Goal: Task Accomplishment & Management: Manage account settings

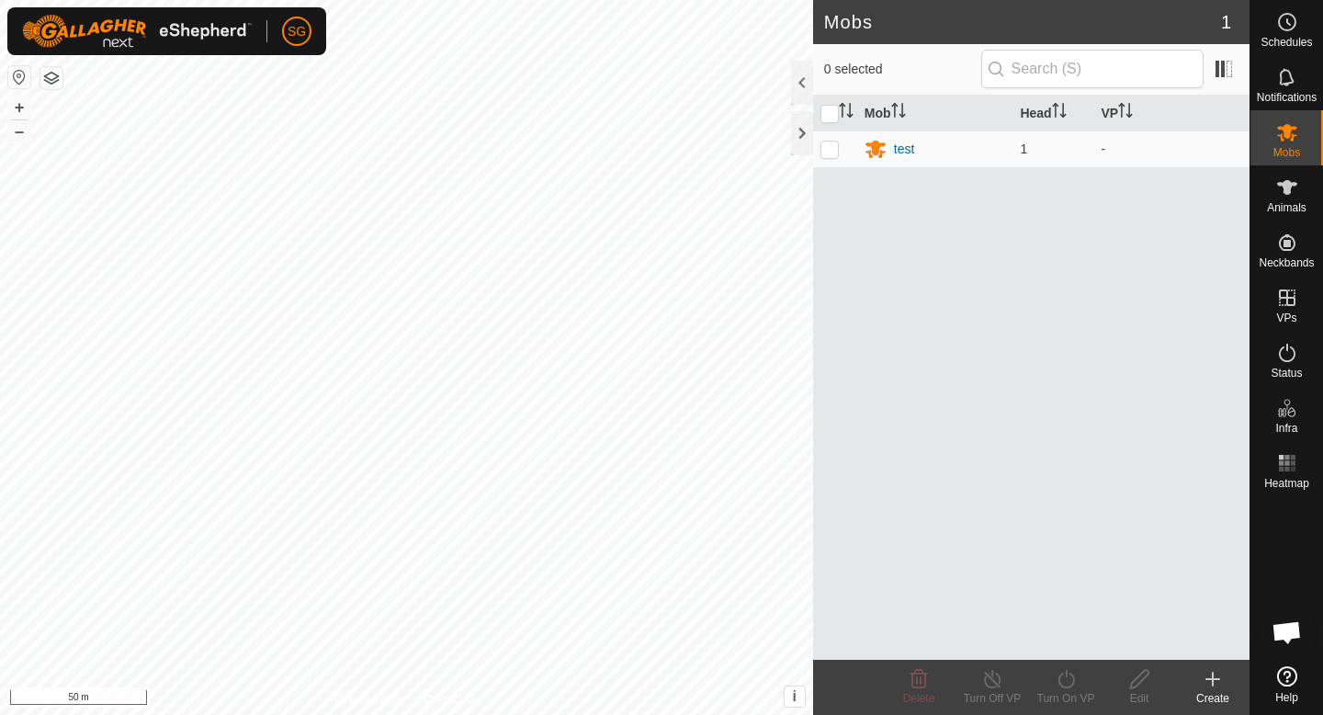
click at [1220, 690] on div "Create" at bounding box center [1213, 698] width 74 height 17
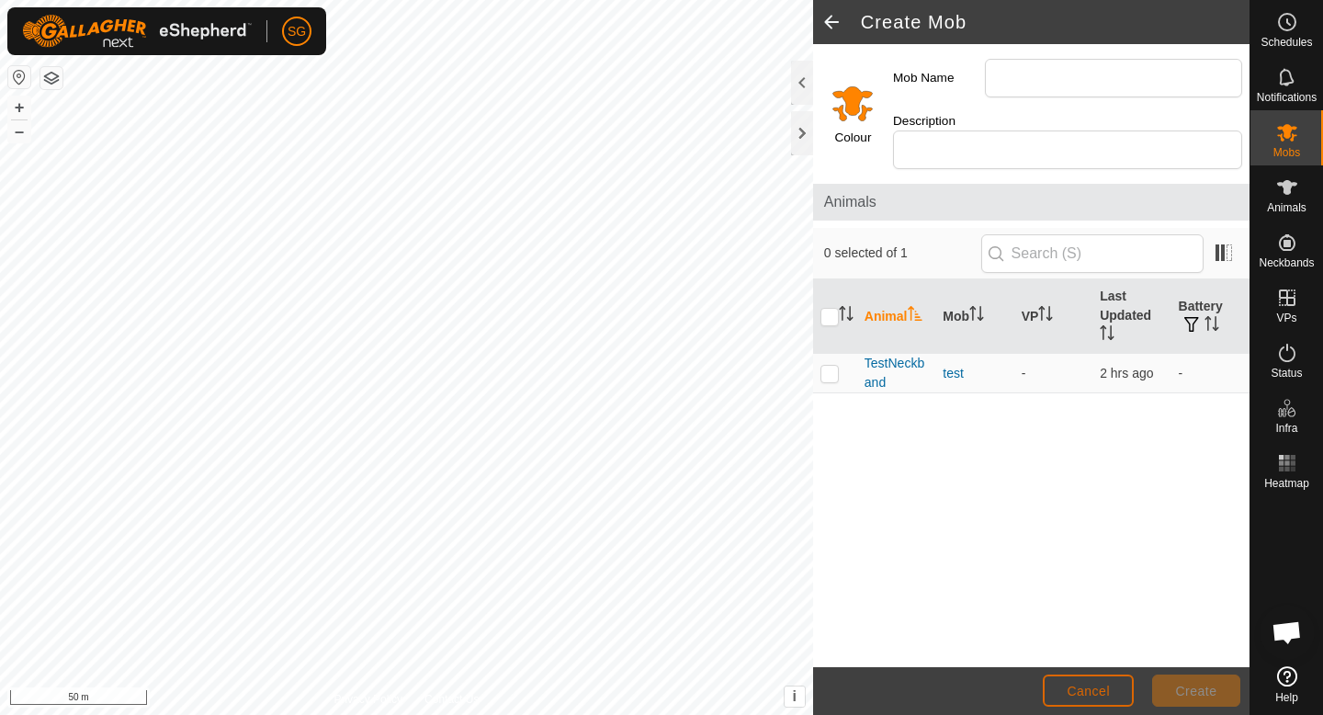
click at [1068, 698] on button "Cancel" at bounding box center [1088, 690] width 91 height 32
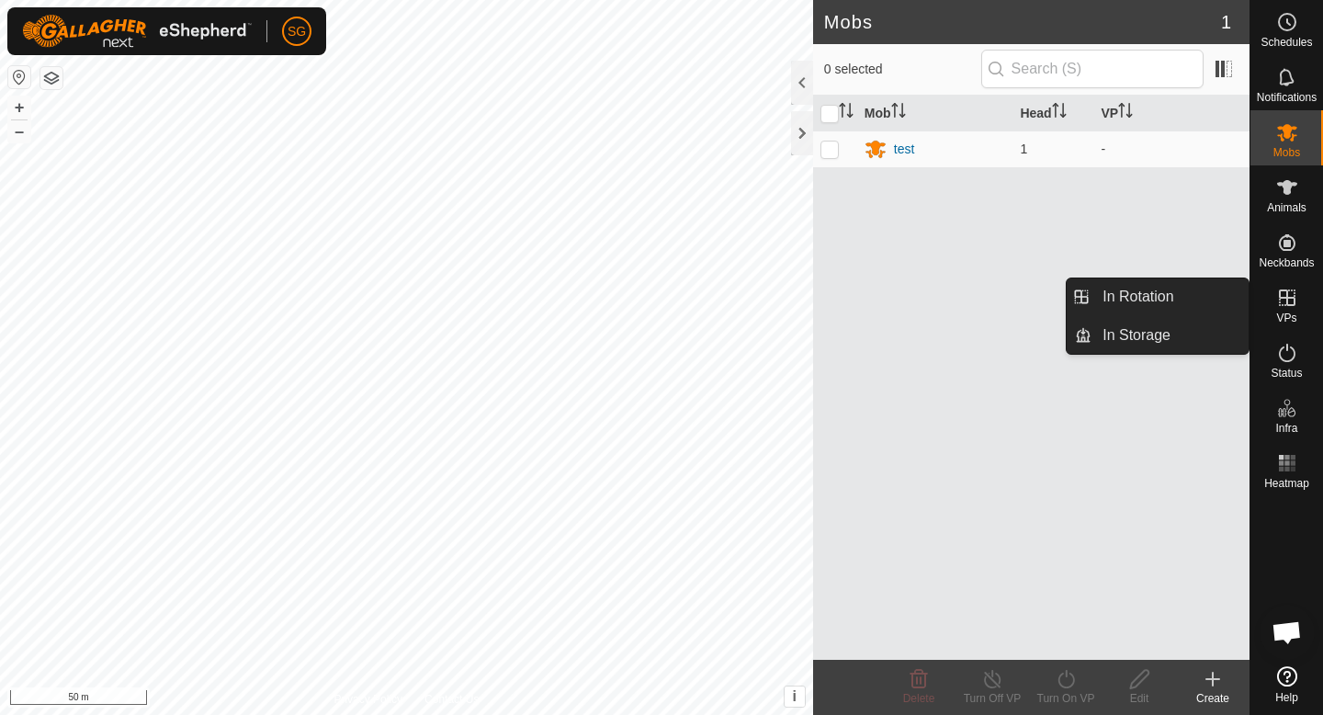
drag, startPoint x: 1290, startPoint y: 328, endPoint x: 1293, endPoint y: 319, distance: 9.6
click at [1293, 319] on span "VPs" at bounding box center [1286, 317] width 20 height 11
click at [1183, 300] on link "In Rotation" at bounding box center [1170, 296] width 157 height 37
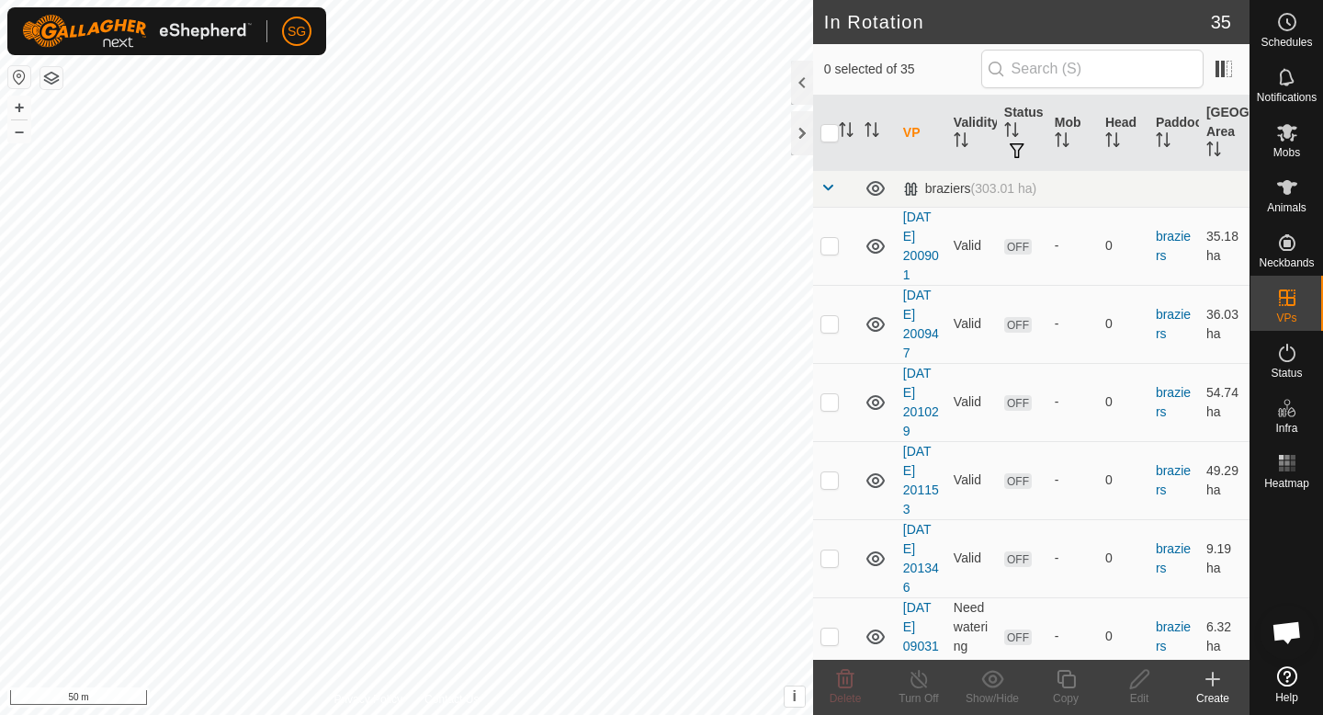
click at [1206, 674] on icon at bounding box center [1213, 679] width 22 height 22
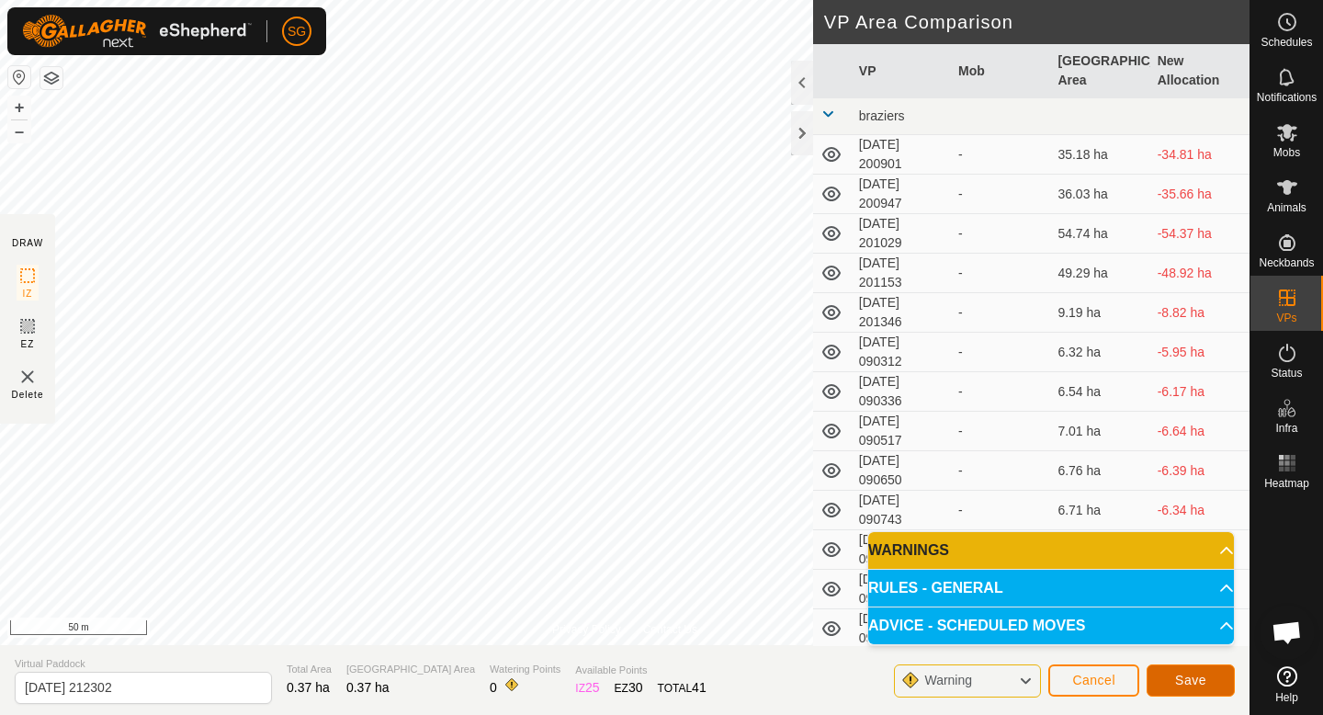
click at [1185, 685] on span "Save" at bounding box center [1190, 680] width 31 height 15
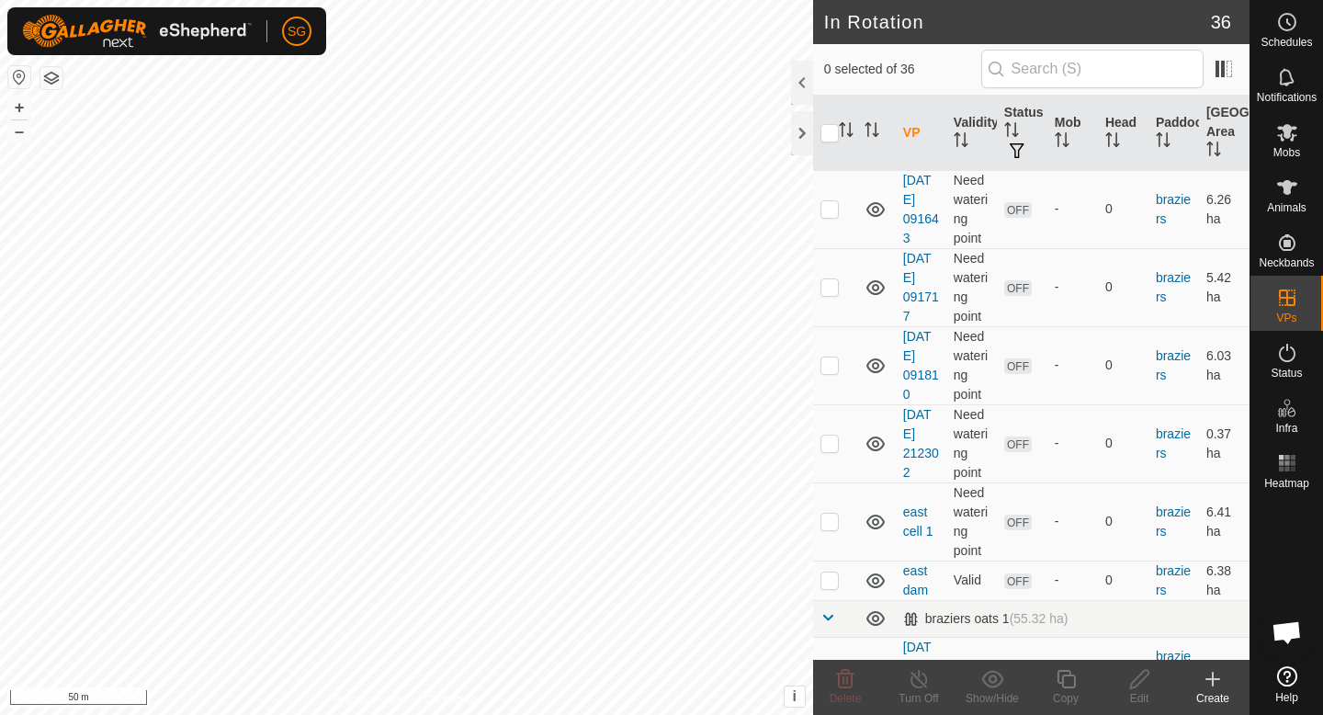
scroll to position [1764, 0]
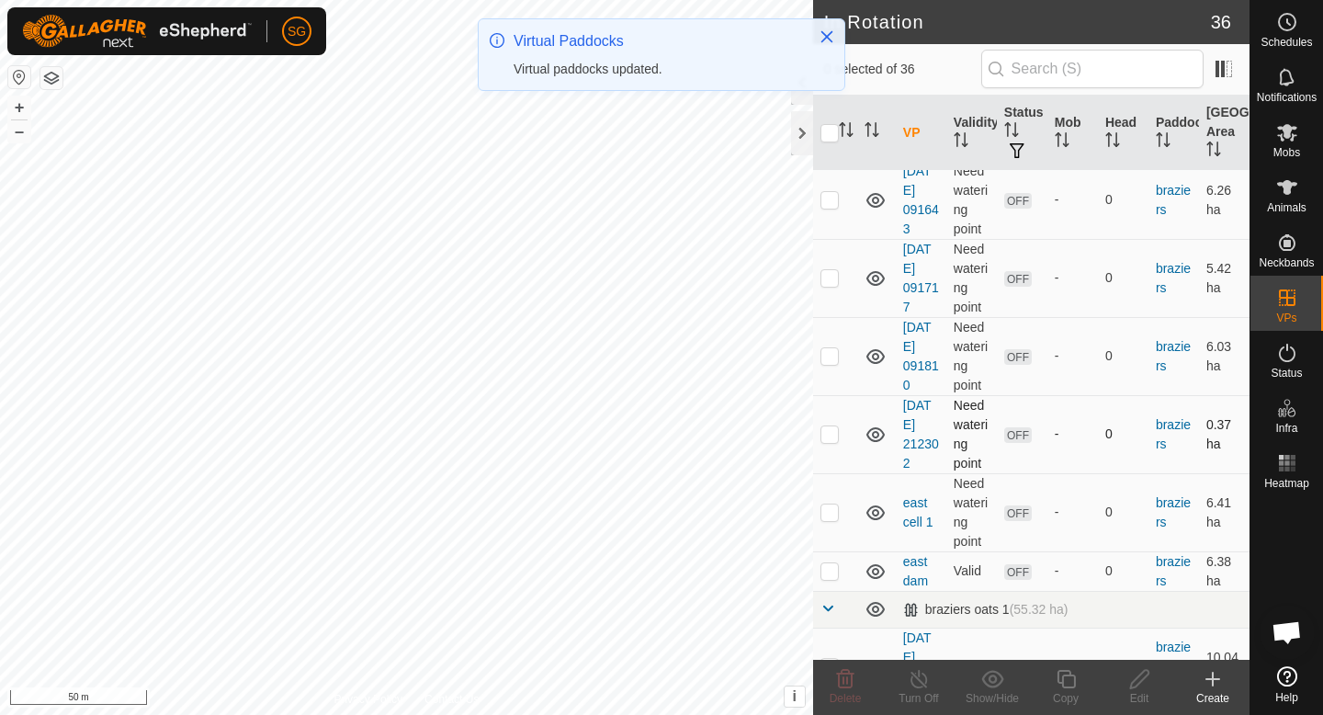
click at [842, 430] on td at bounding box center [835, 434] width 44 height 78
click at [840, 431] on td at bounding box center [835, 434] width 44 height 78
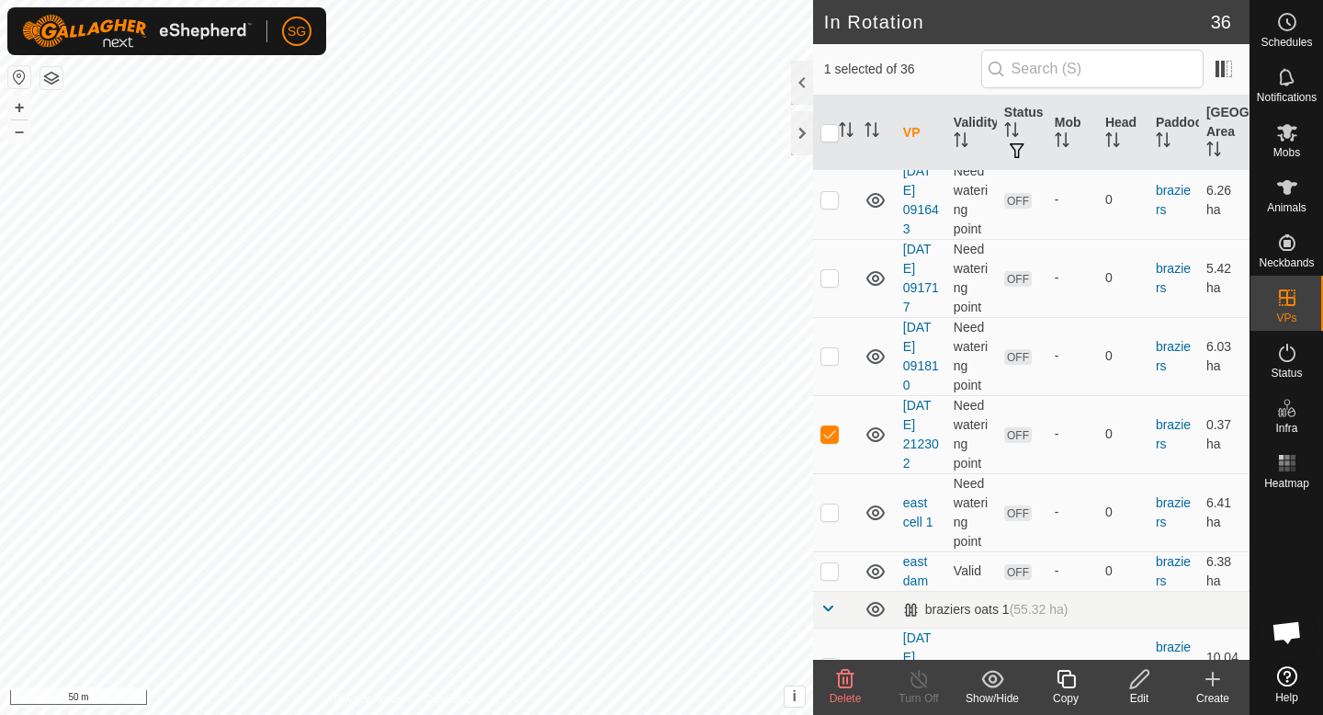
click at [843, 695] on span "Delete" at bounding box center [846, 698] width 32 height 13
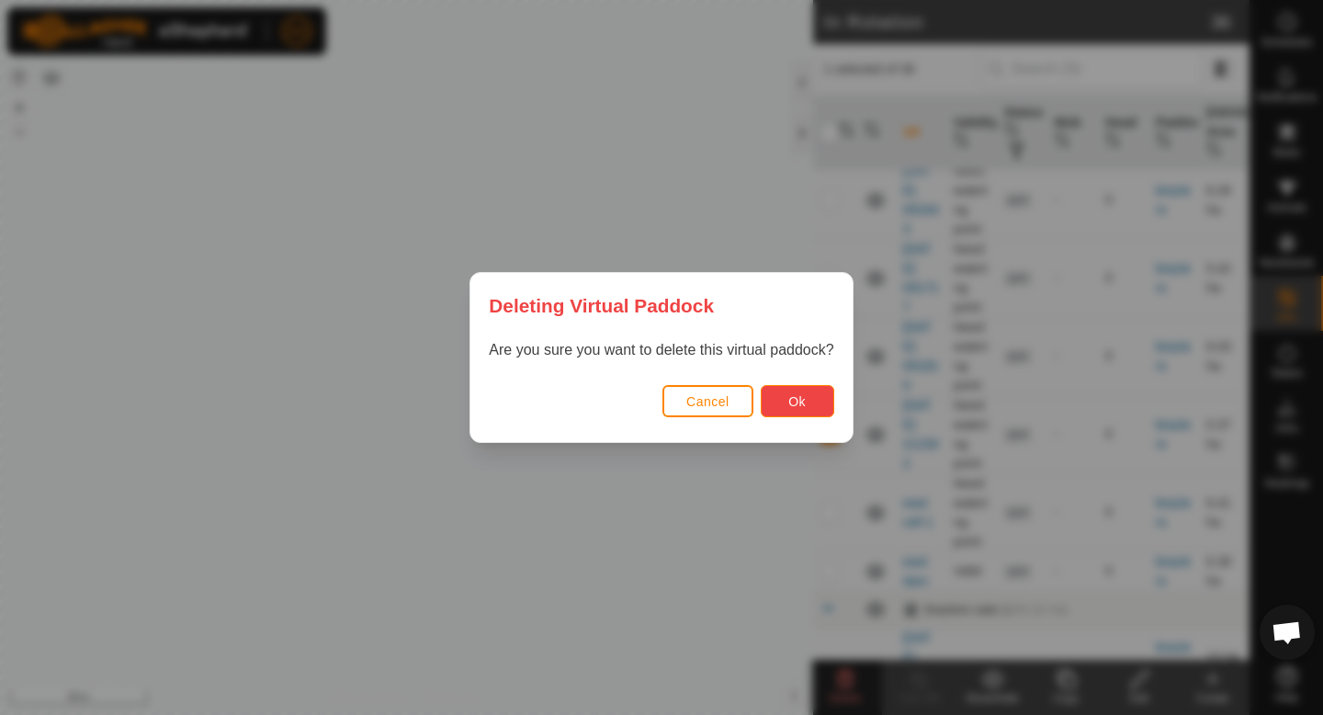
click at [810, 402] on button "Ok" at bounding box center [798, 401] width 74 height 32
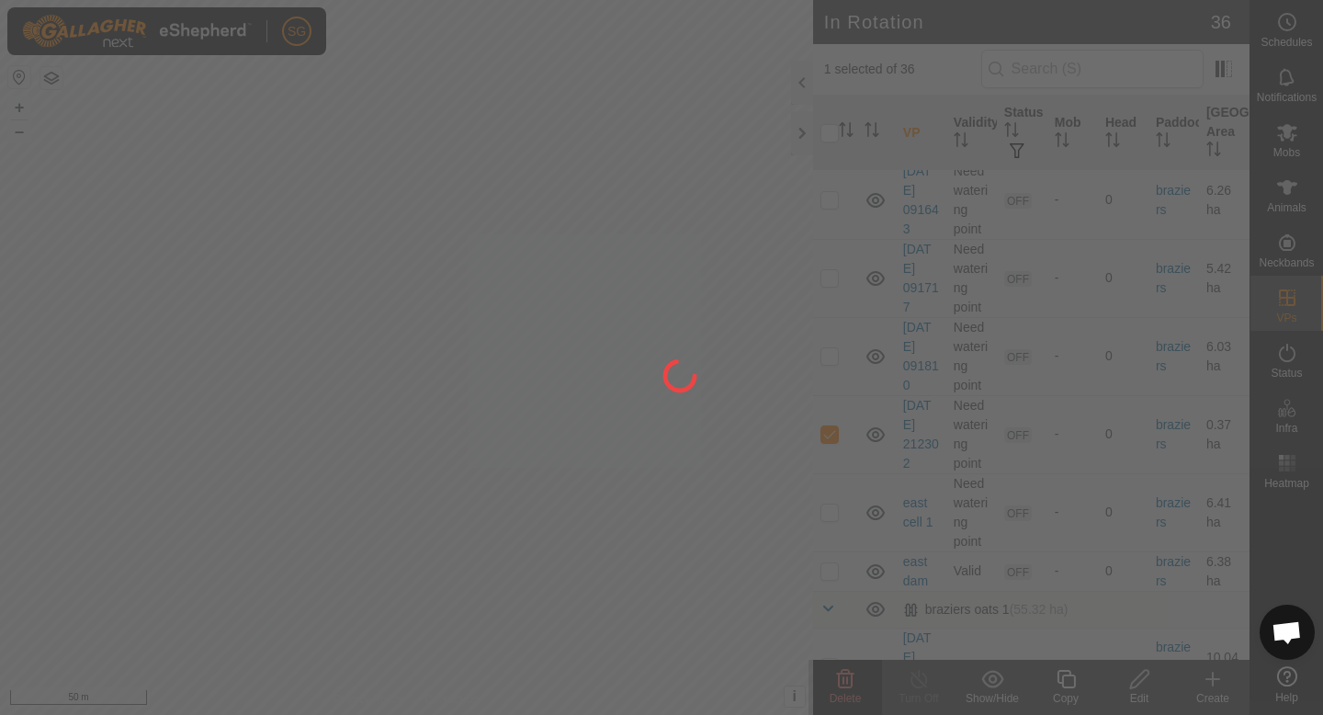
checkbox input "false"
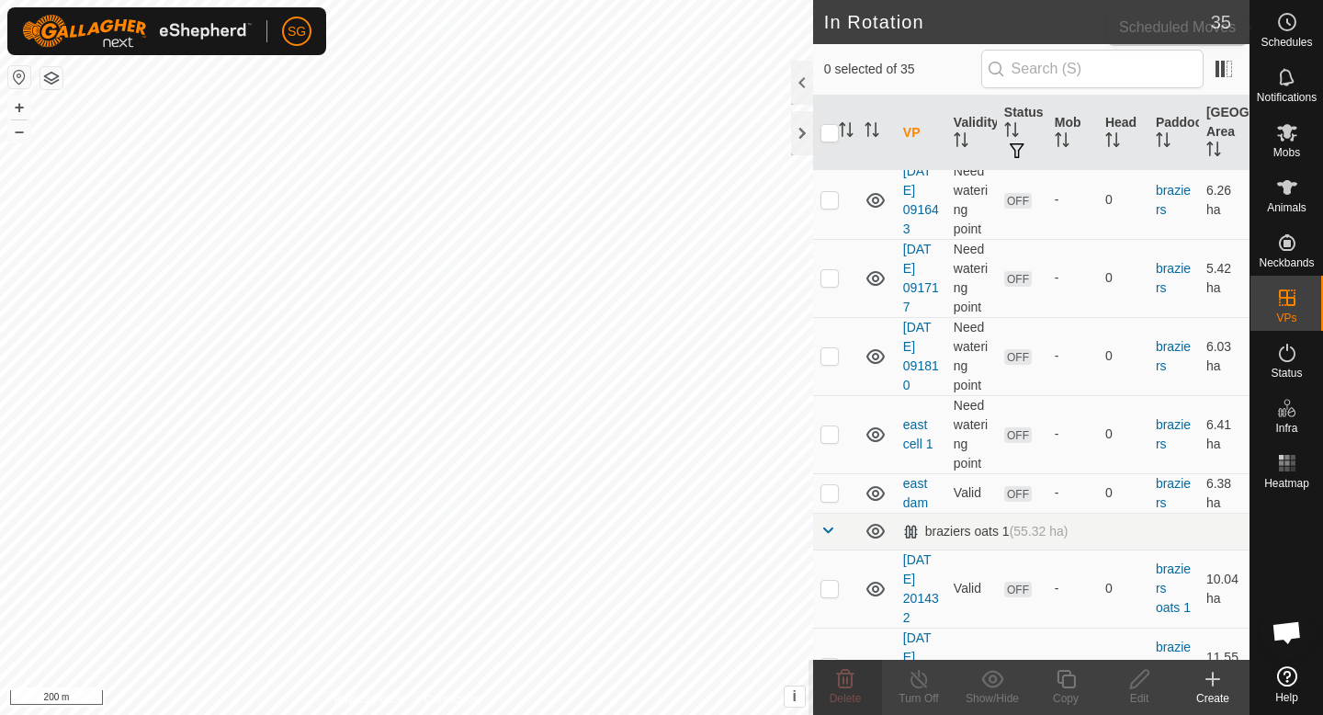
click at [1276, 20] on icon at bounding box center [1287, 22] width 22 height 22
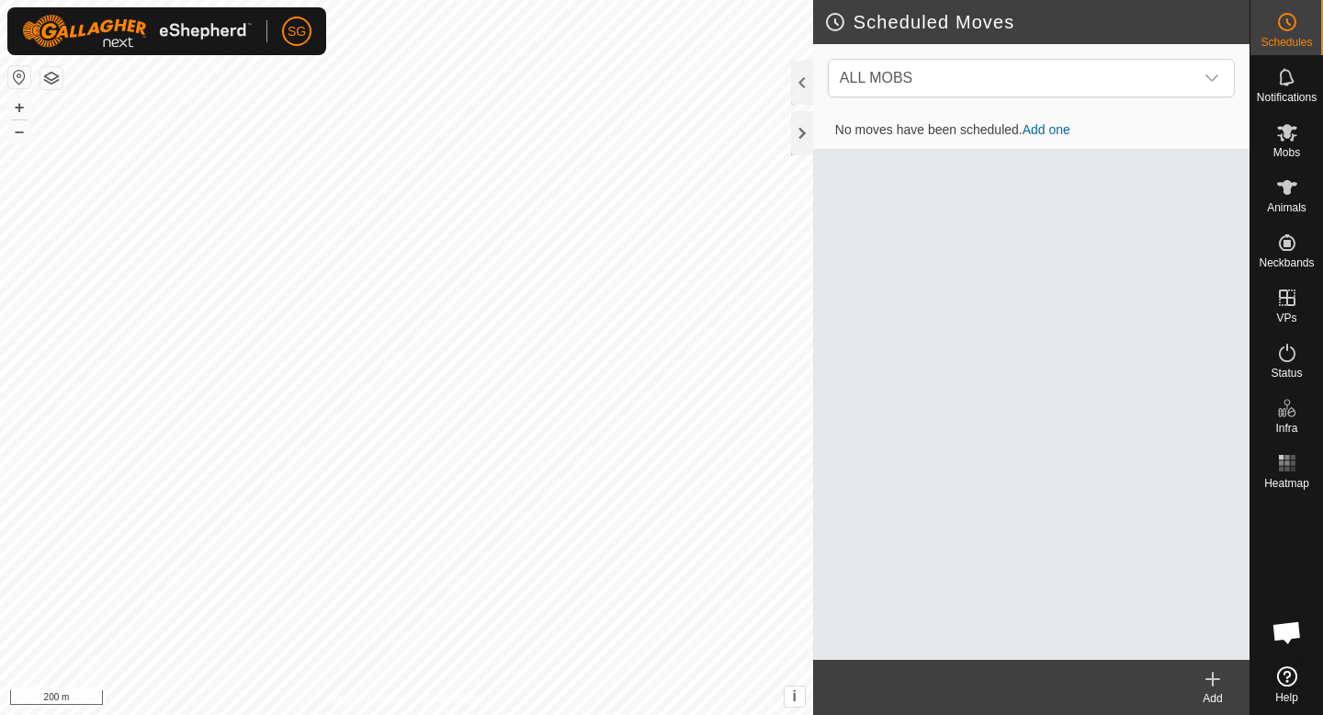
click at [1056, 126] on link "Add one" at bounding box center [1047, 129] width 48 height 15
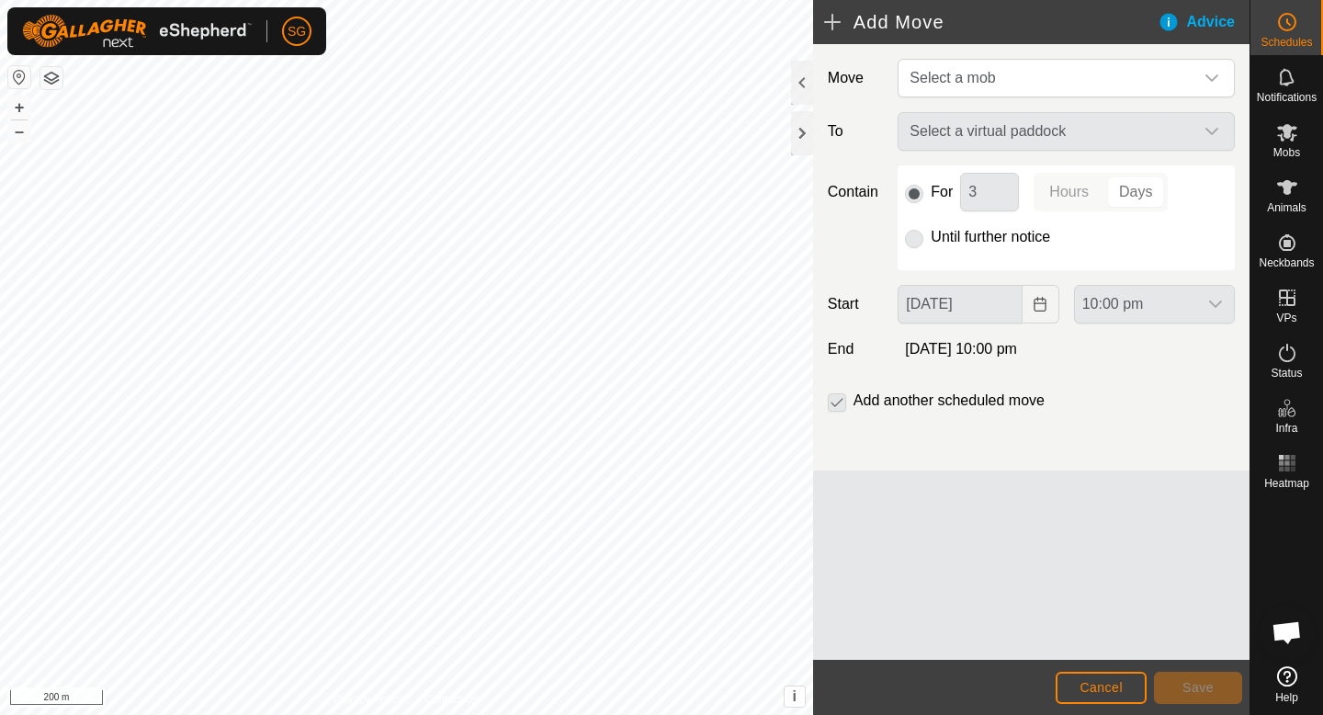
click at [941, 108] on div "Move Select a mob To Select a virtual paddock Contain For 3 Hours Days Until fu…" at bounding box center [1031, 257] width 436 height 426
click at [940, 145] on div "Select a virtual paddock" at bounding box center [1066, 131] width 352 height 39
click at [949, 132] on div "Select a virtual paddock" at bounding box center [1066, 131] width 352 height 39
click at [934, 74] on span "Select a mob" at bounding box center [952, 78] width 85 height 16
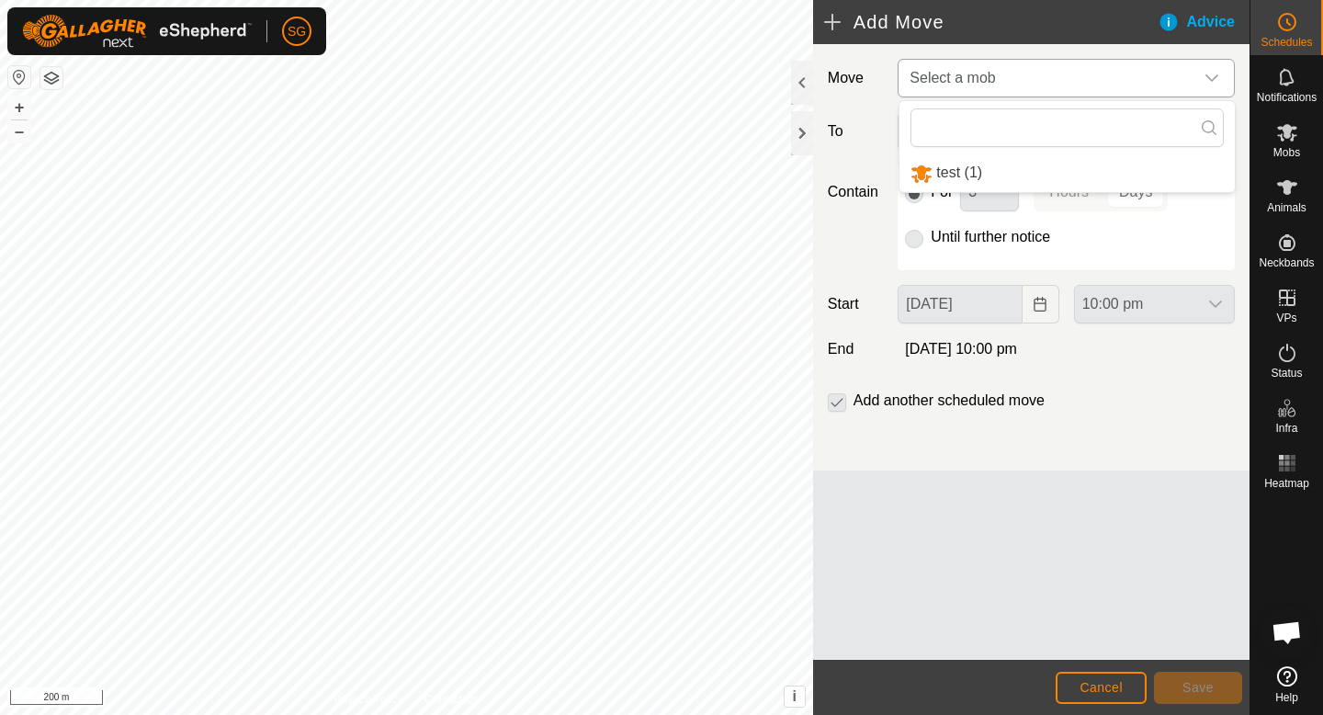
click at [934, 181] on li "test (1)" at bounding box center [1067, 173] width 335 height 38
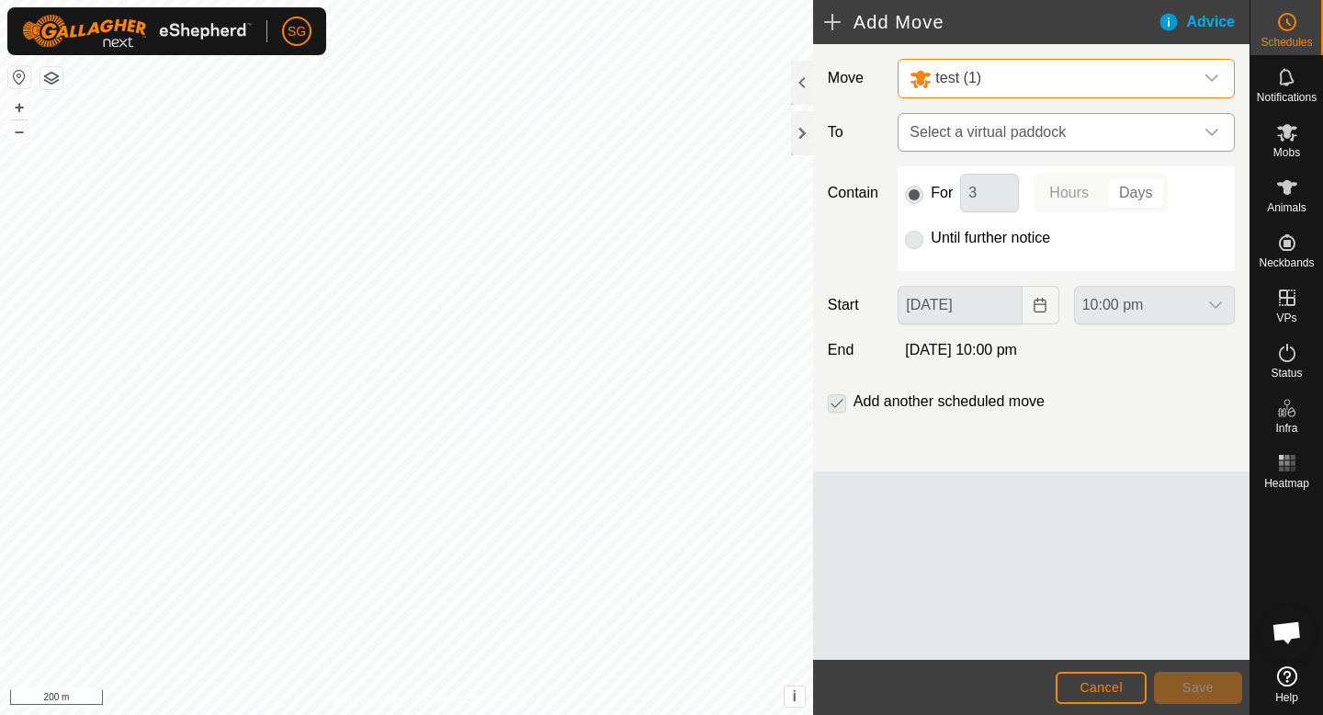
click at [938, 137] on span "Select a virtual paddock" at bounding box center [1047, 132] width 291 height 37
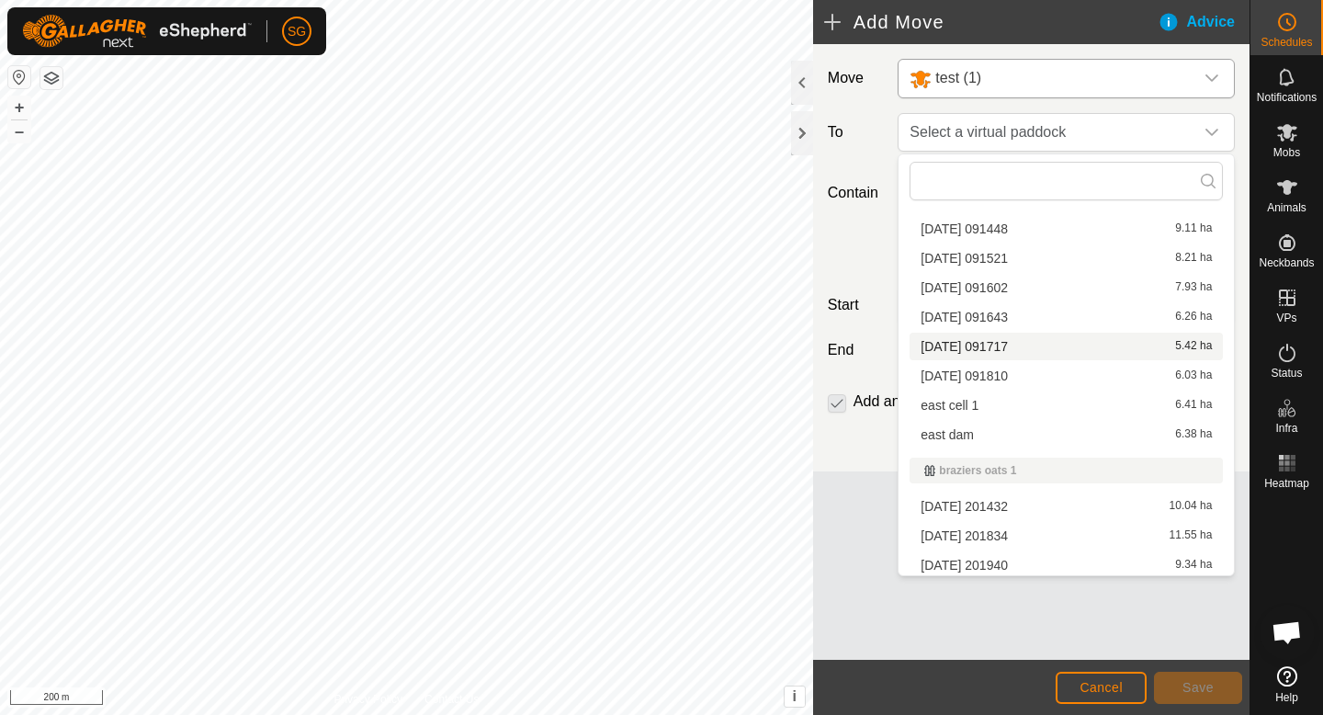
scroll to position [613, 0]
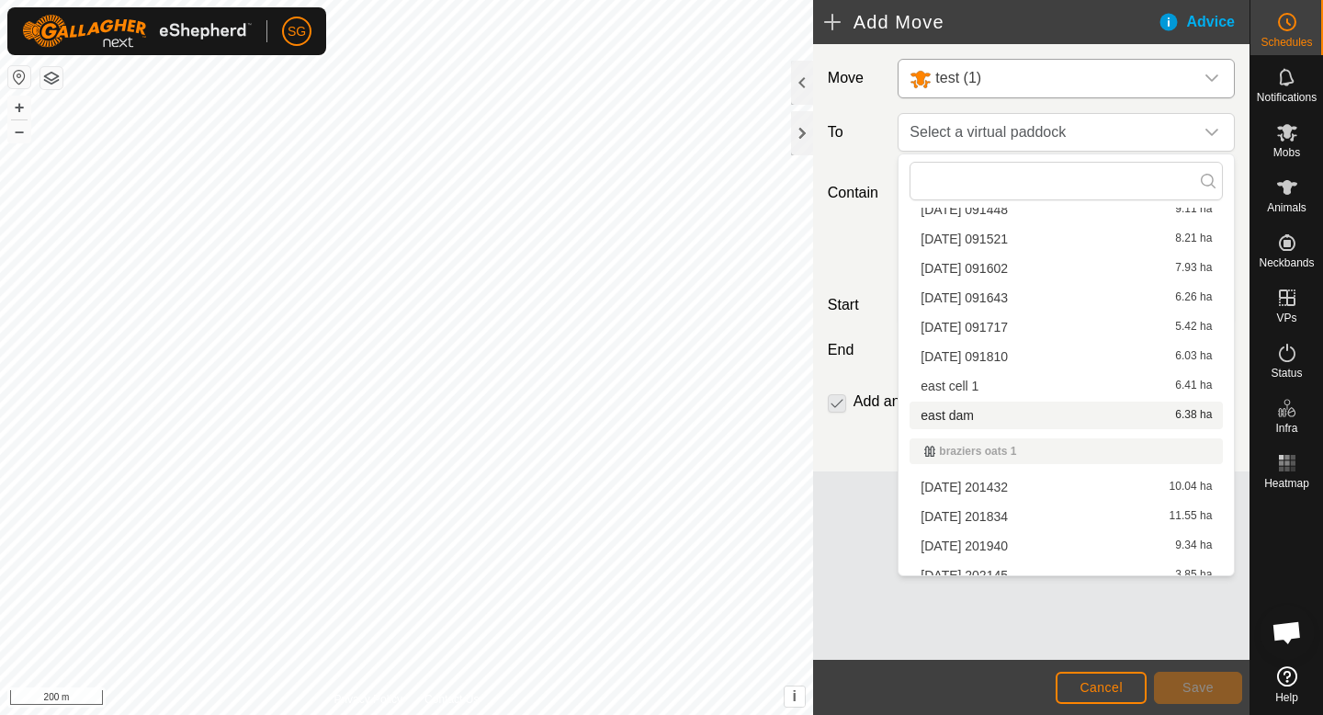
click at [976, 411] on li "east dam 6.38 ha" at bounding box center [1066, 416] width 313 height 28
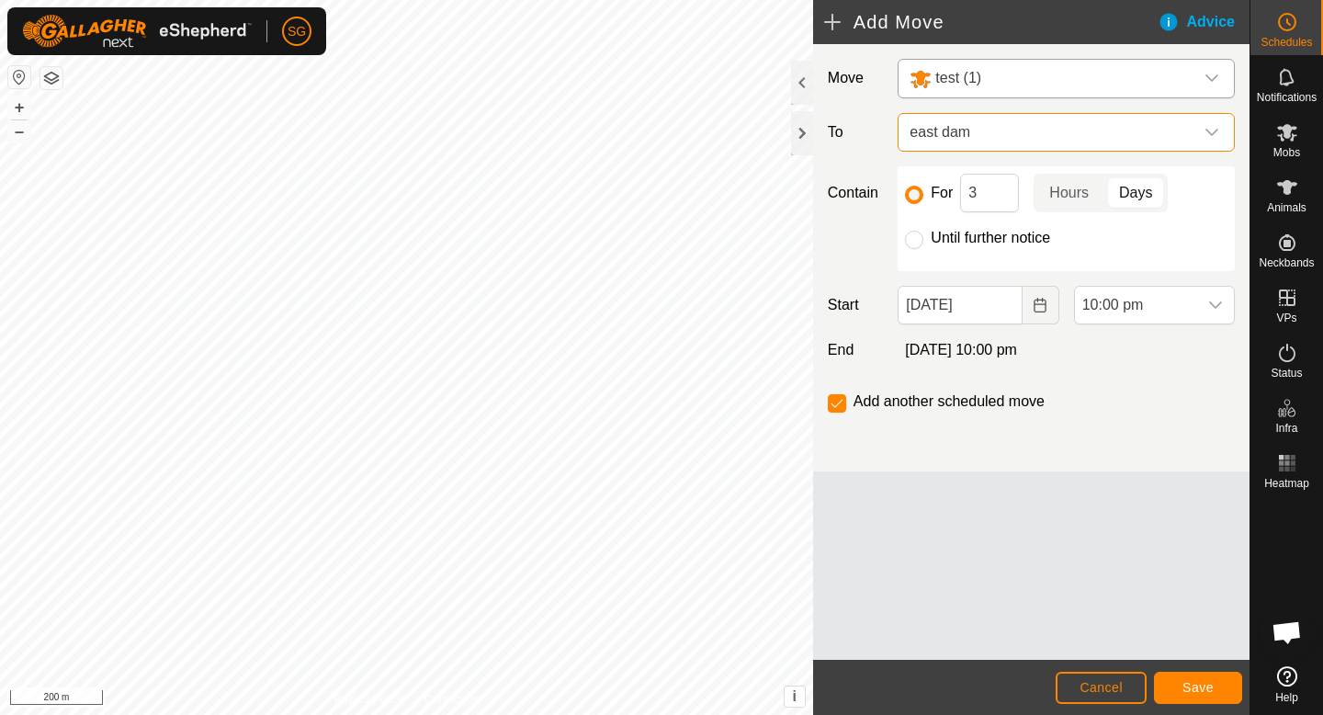
click at [1009, 135] on span "east dam" at bounding box center [1047, 132] width 291 height 37
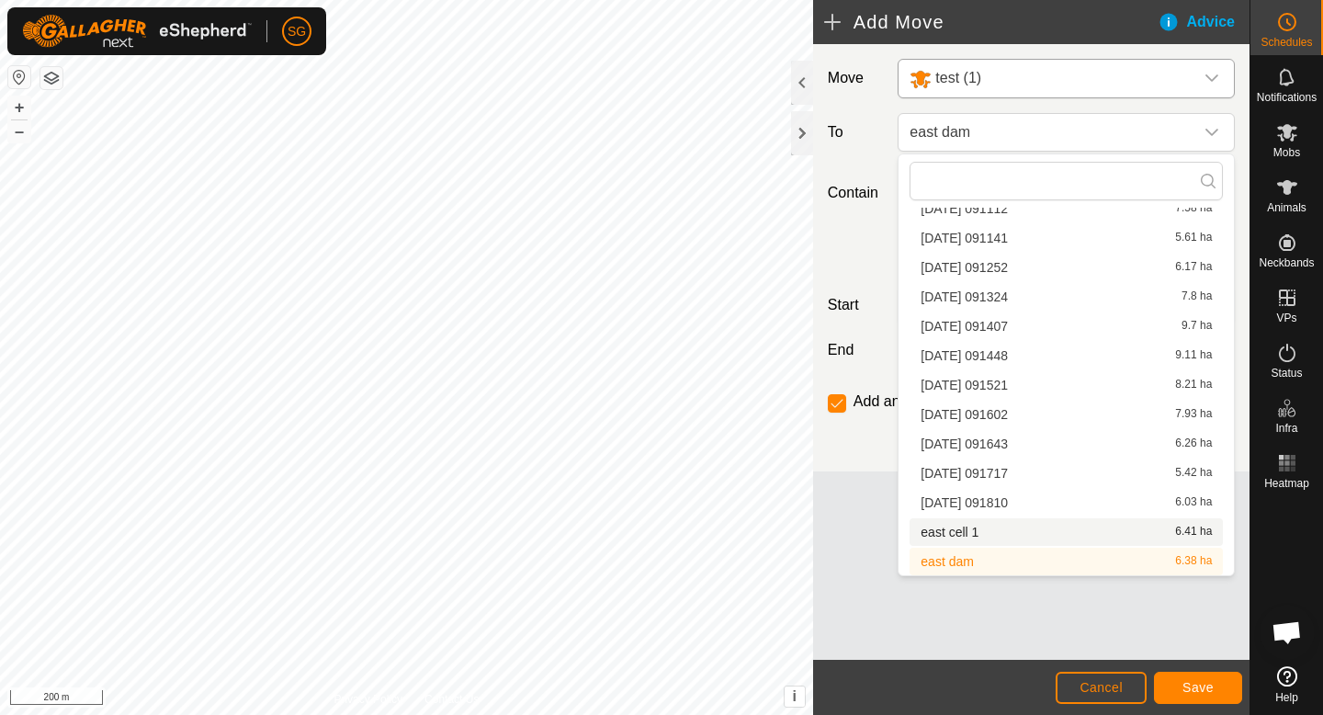
scroll to position [478, 0]
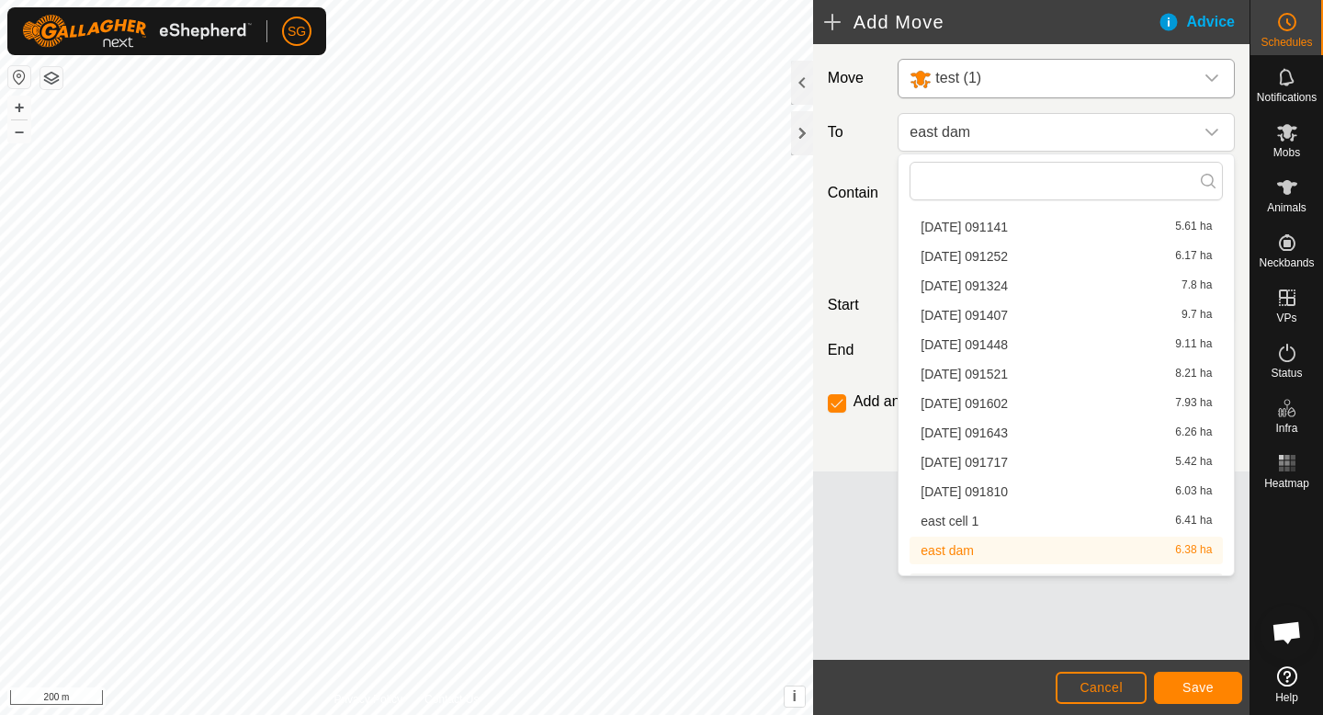
click at [963, 524] on li "east cell 1 6.41 ha" at bounding box center [1066, 521] width 313 height 28
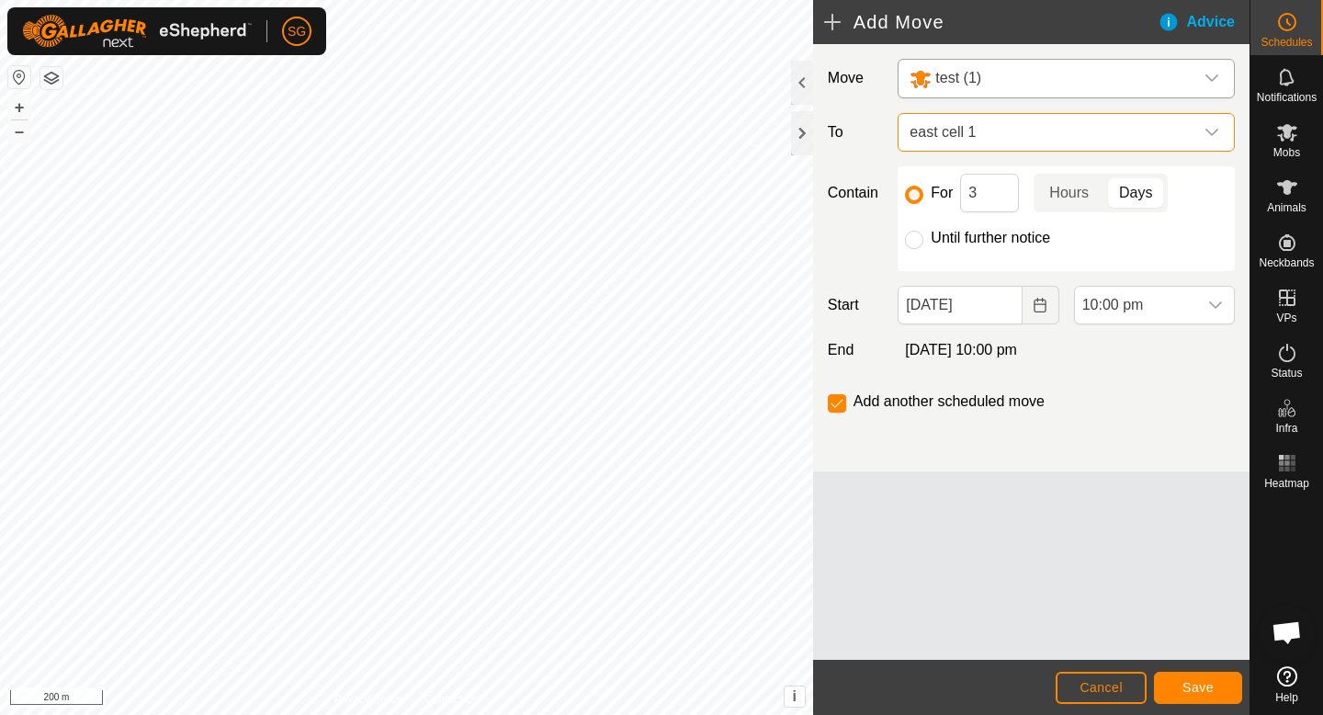
click at [975, 131] on span "east cell 1" at bounding box center [1047, 132] width 291 height 37
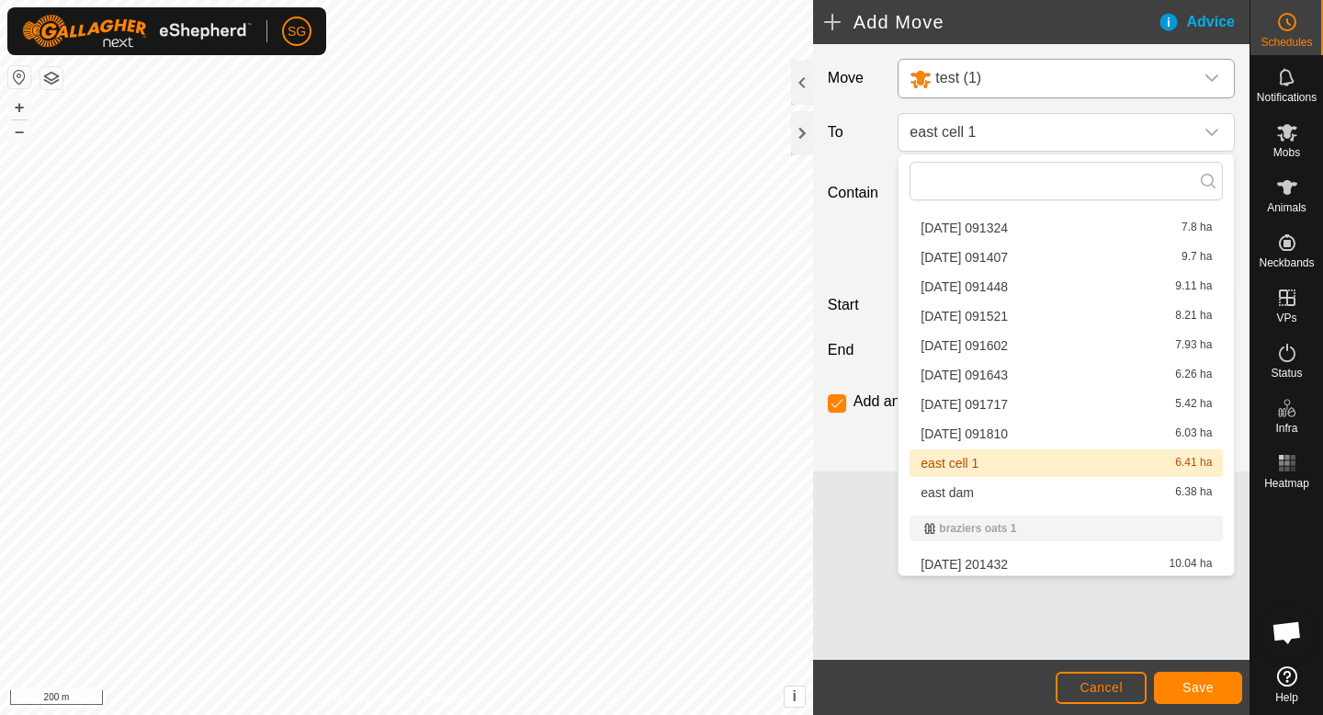
scroll to position [539, 0]
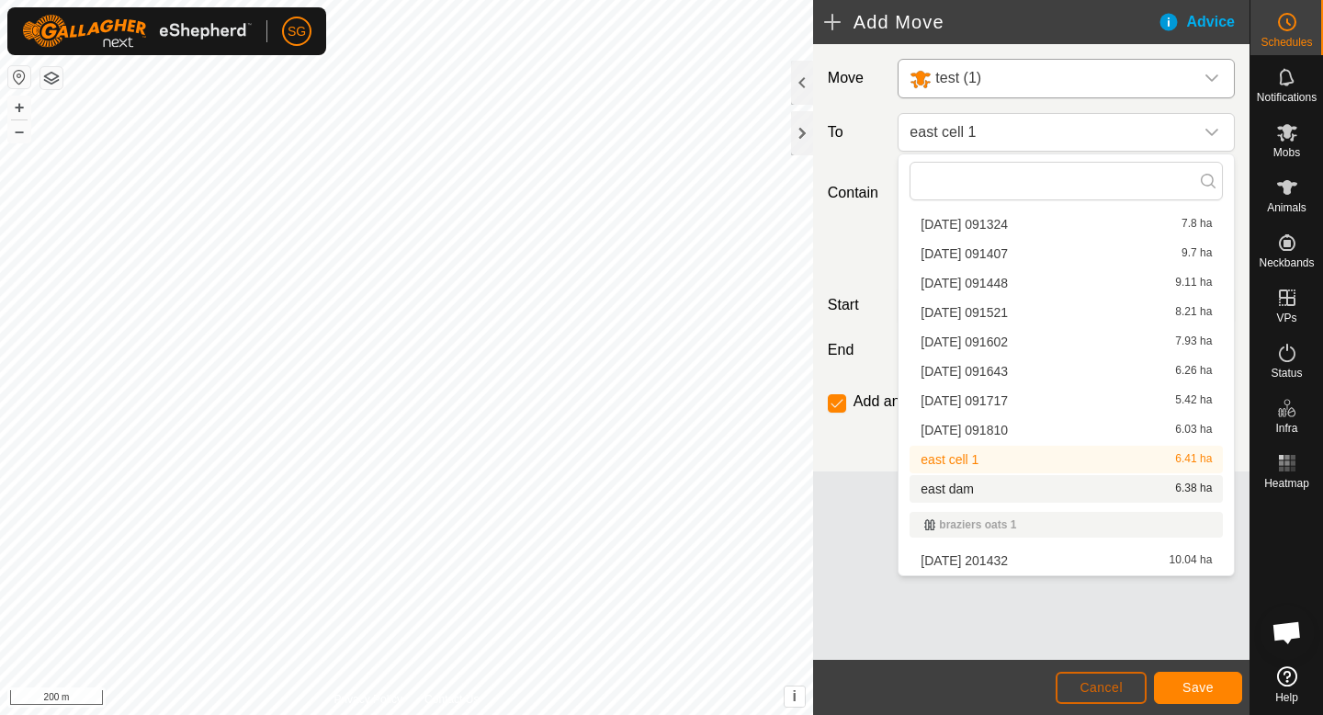
click at [1083, 686] on span "Cancel" at bounding box center [1101, 687] width 43 height 15
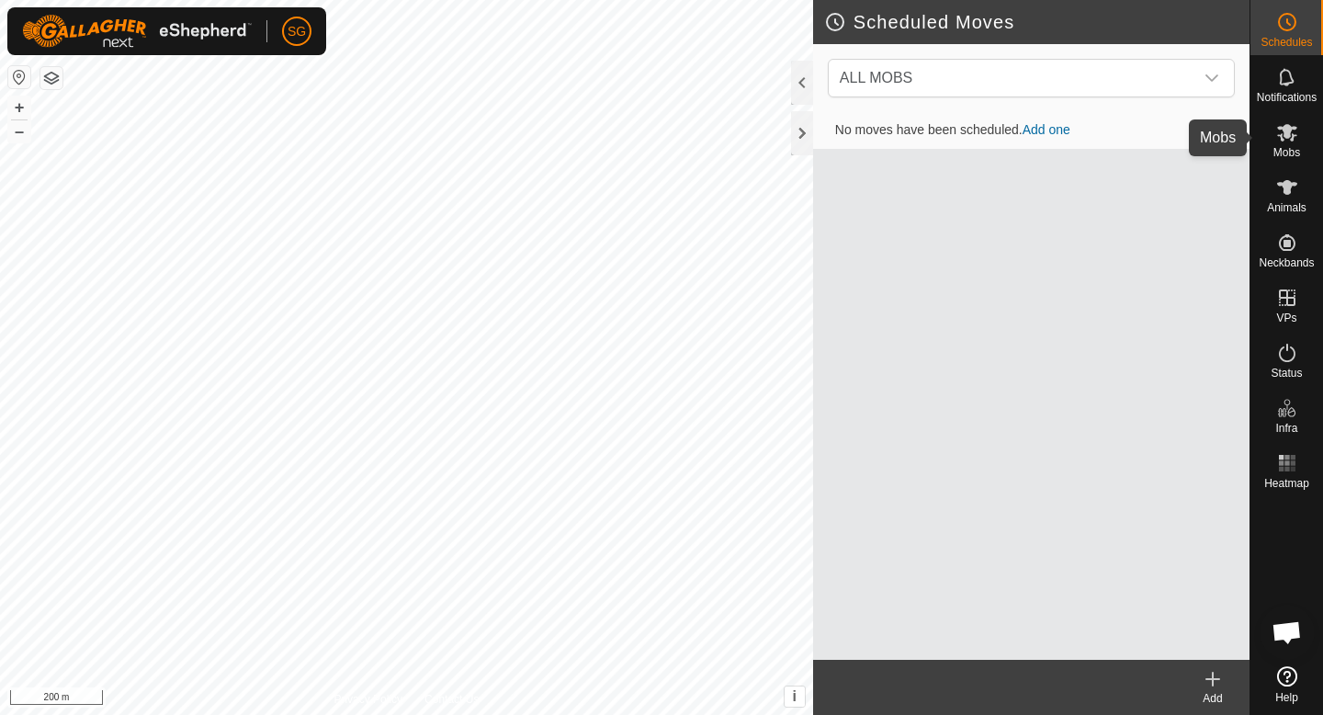
click at [1297, 124] on icon at bounding box center [1287, 132] width 22 height 22
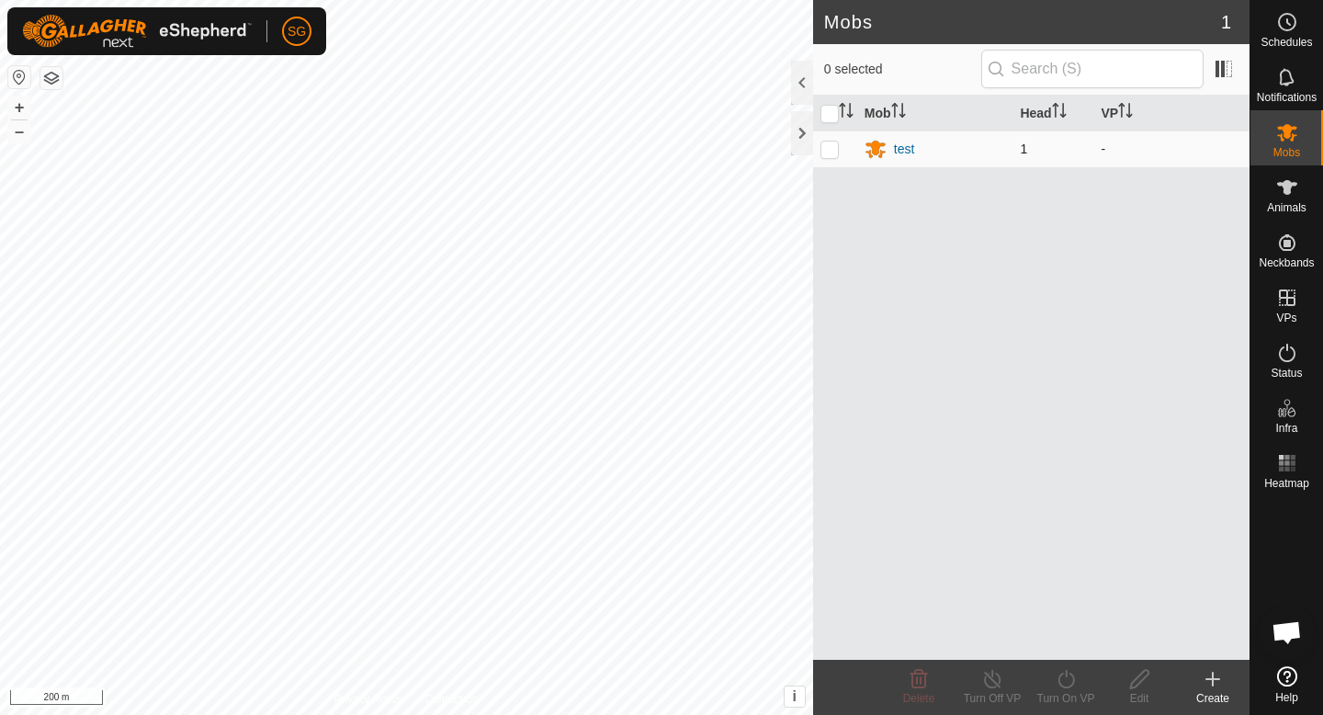
click at [1011, 136] on td "test" at bounding box center [935, 148] width 156 height 37
click at [821, 145] on p-checkbox at bounding box center [830, 149] width 18 height 15
checkbox input "true"
click at [1069, 683] on icon at bounding box center [1066, 679] width 23 height 22
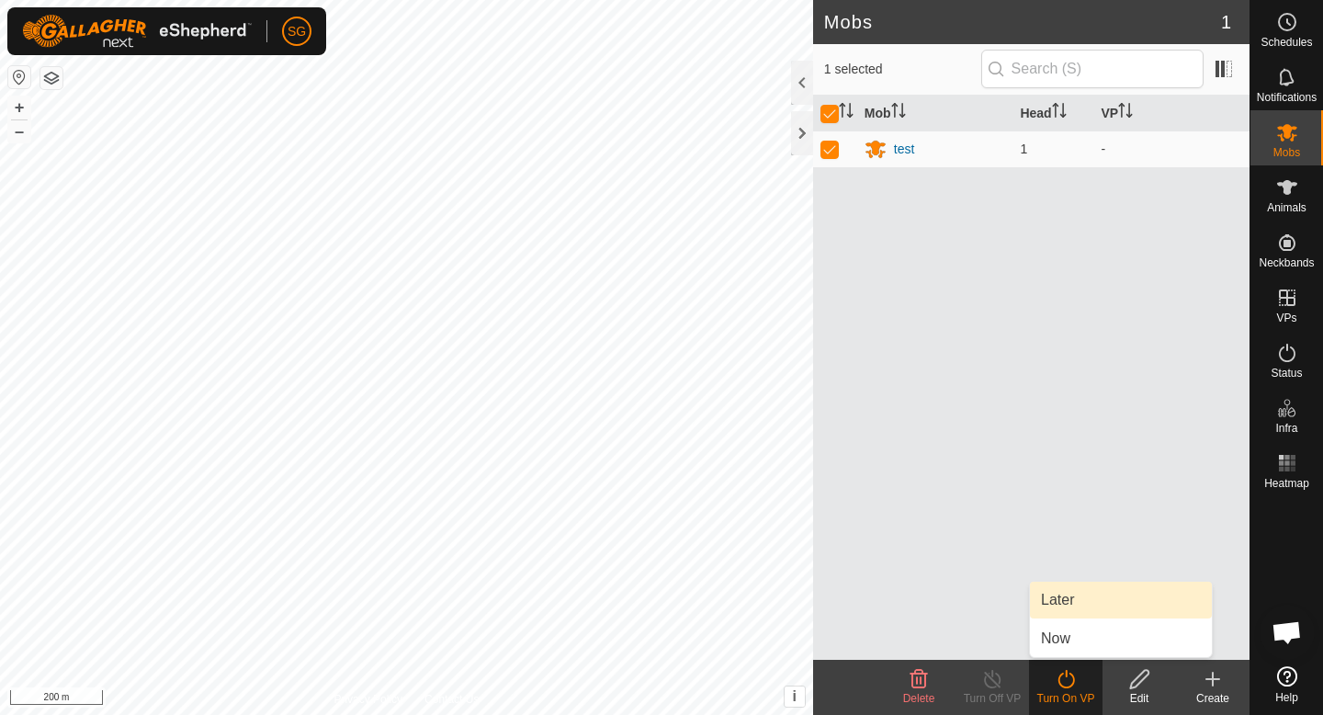
click at [1082, 604] on link "Later" at bounding box center [1121, 600] width 182 height 37
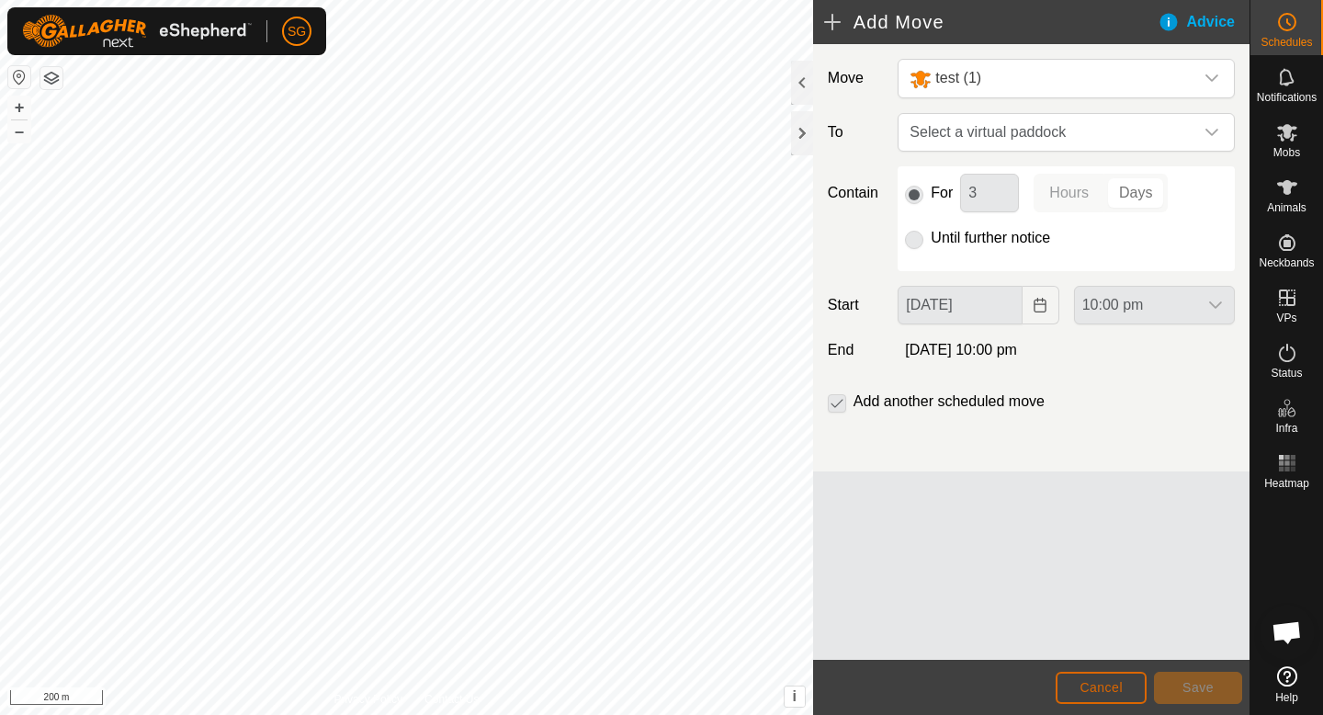
click at [1116, 685] on span "Cancel" at bounding box center [1101, 687] width 43 height 15
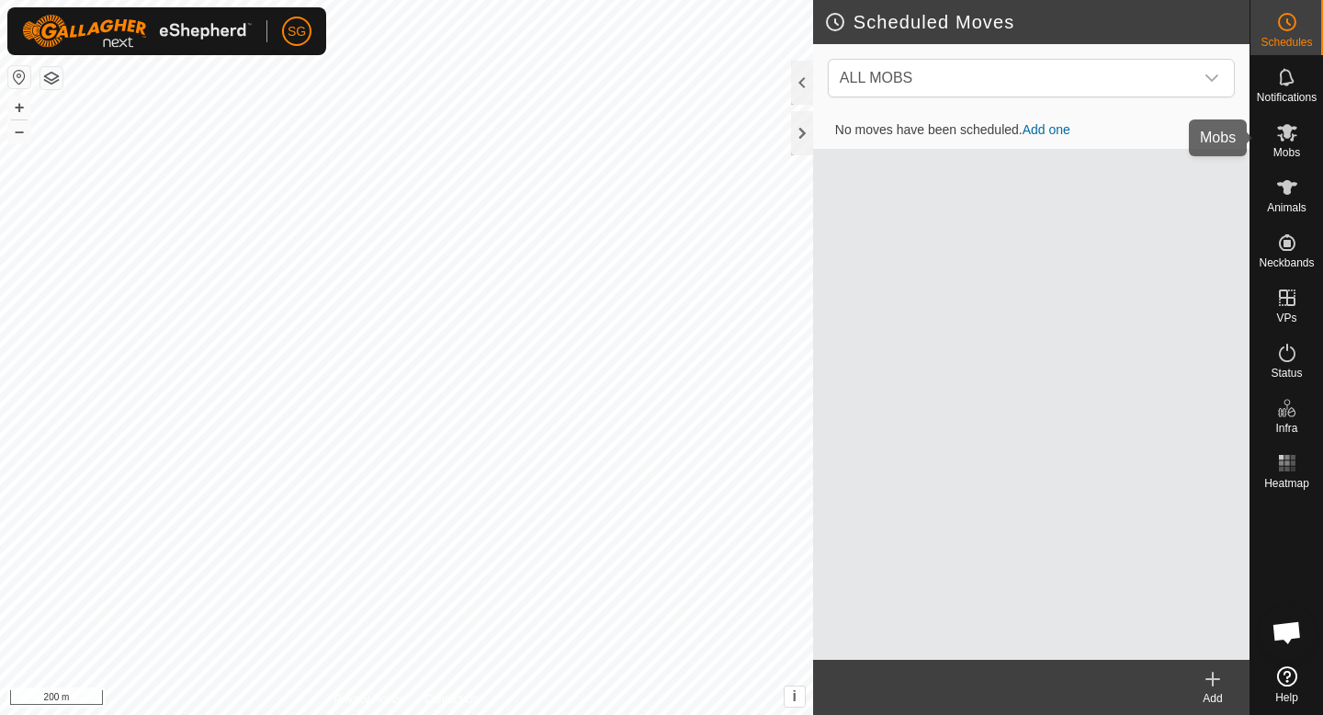
click at [1289, 145] on es-mob-svg-icon at bounding box center [1287, 132] width 33 height 29
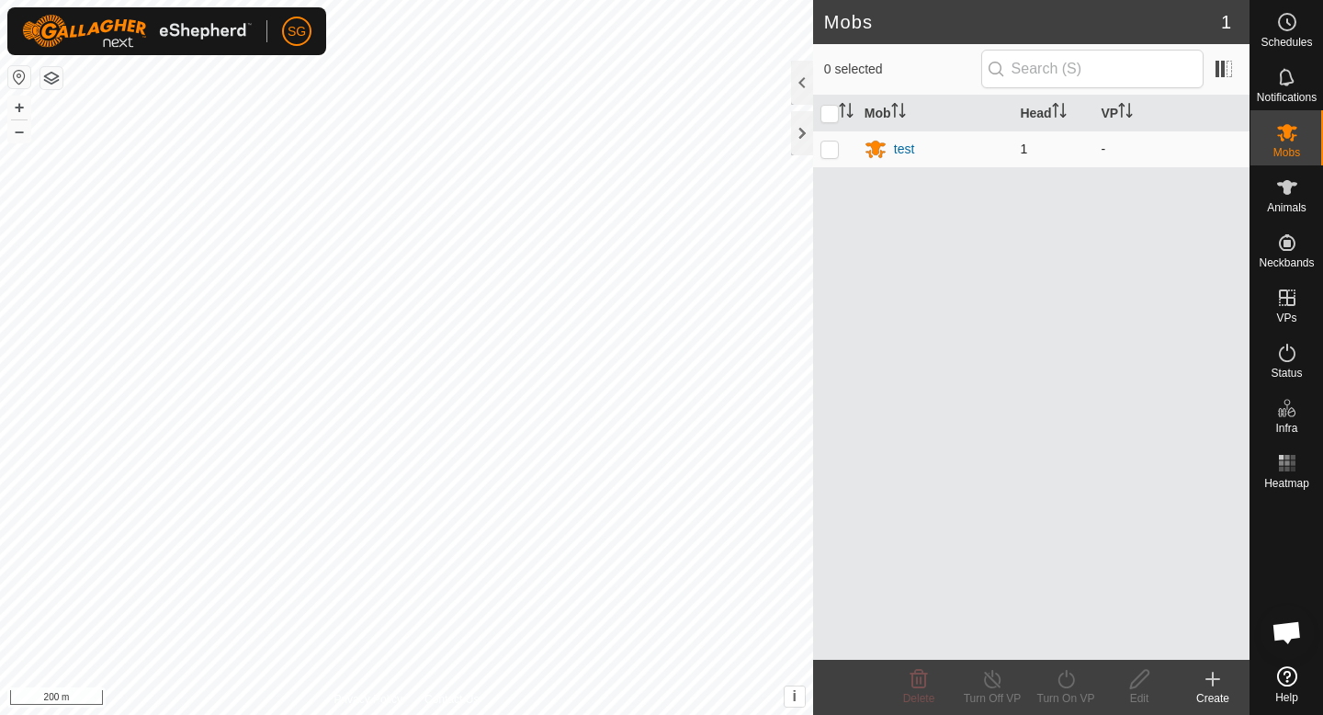
click at [831, 142] on p-checkbox at bounding box center [830, 149] width 18 height 15
checkbox input "true"
click at [1057, 700] on div "Turn On VP" at bounding box center [1066, 698] width 74 height 17
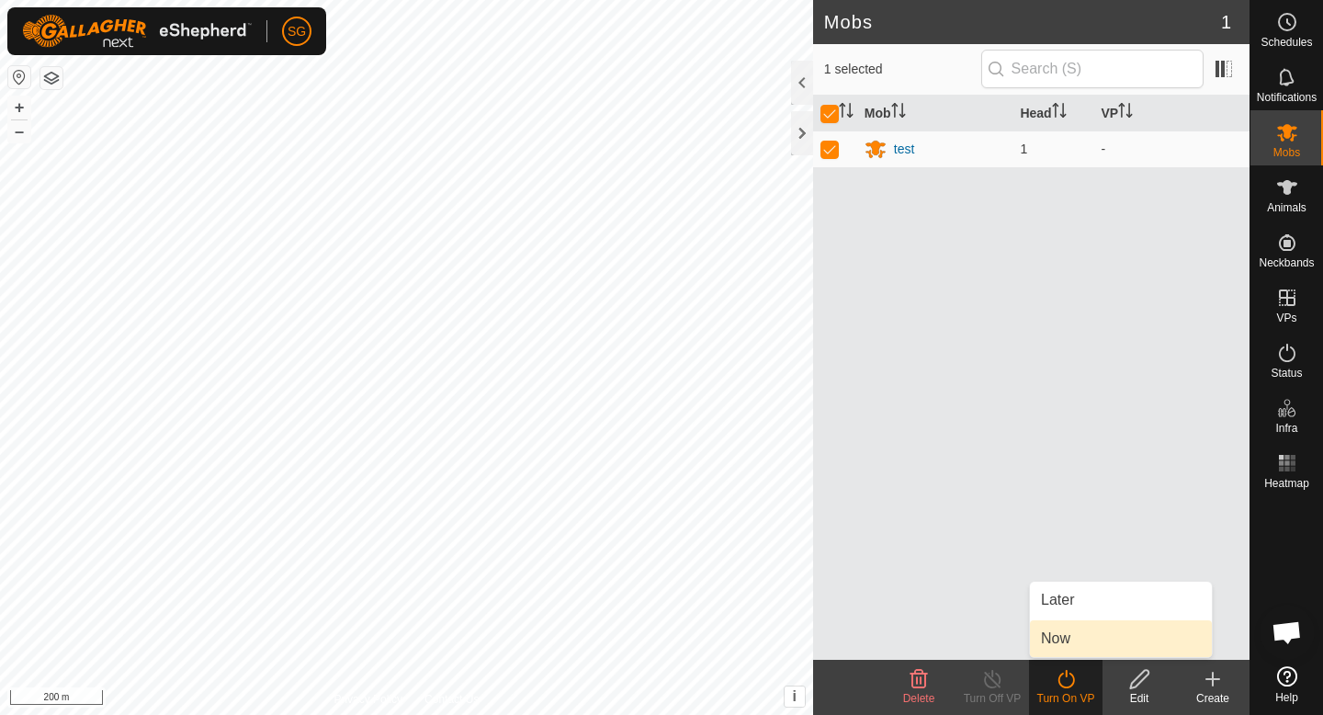
click at [1054, 644] on link "Now" at bounding box center [1121, 638] width 182 height 37
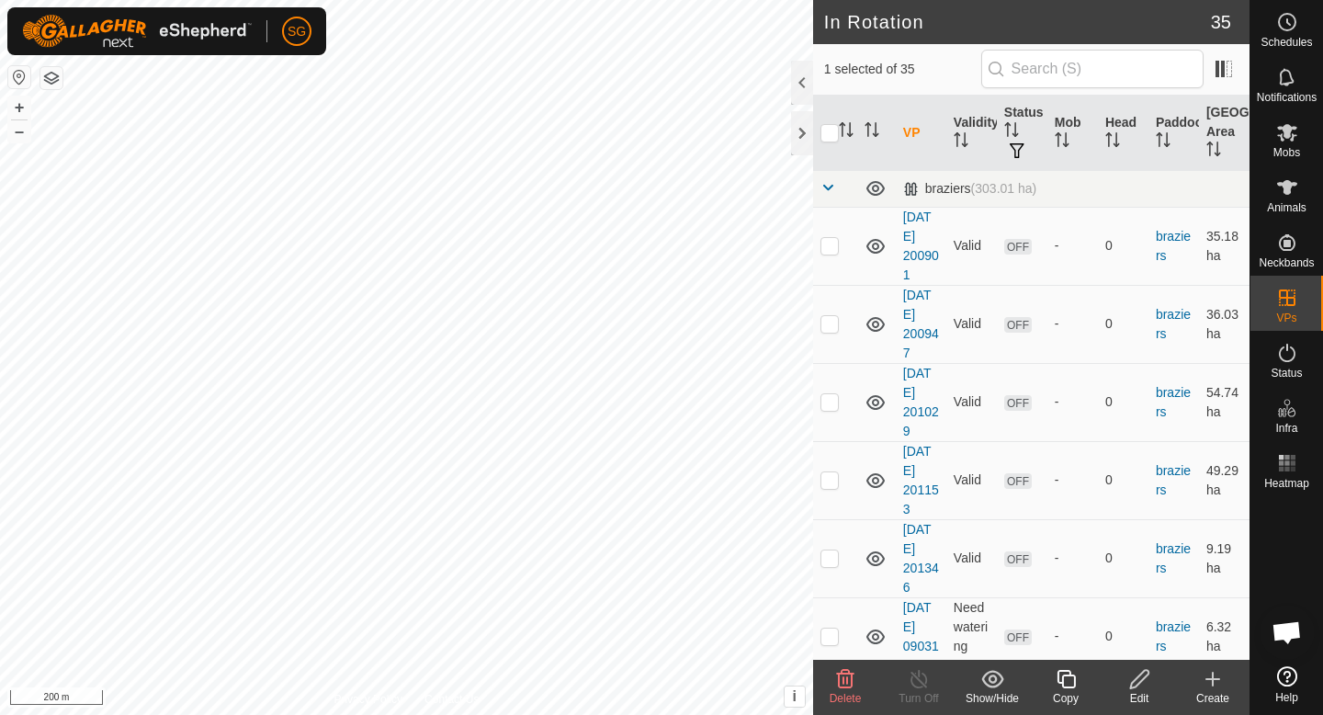
checkbox input "false"
checkbox input "true"
checkbox input "false"
click at [1287, 134] on icon at bounding box center [1287, 132] width 20 height 17
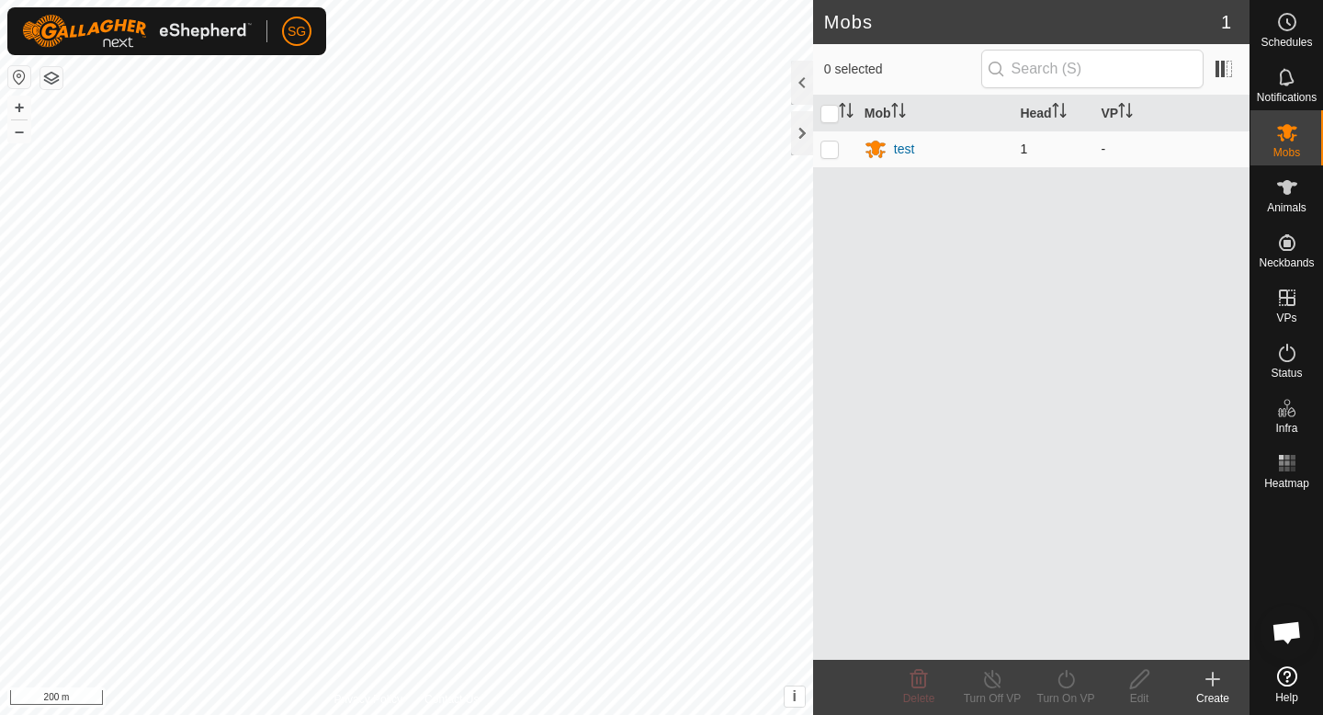
click at [834, 140] on td at bounding box center [835, 148] width 44 height 37
checkbox input "true"
click at [1070, 696] on div "Turn On VP" at bounding box center [1066, 698] width 74 height 17
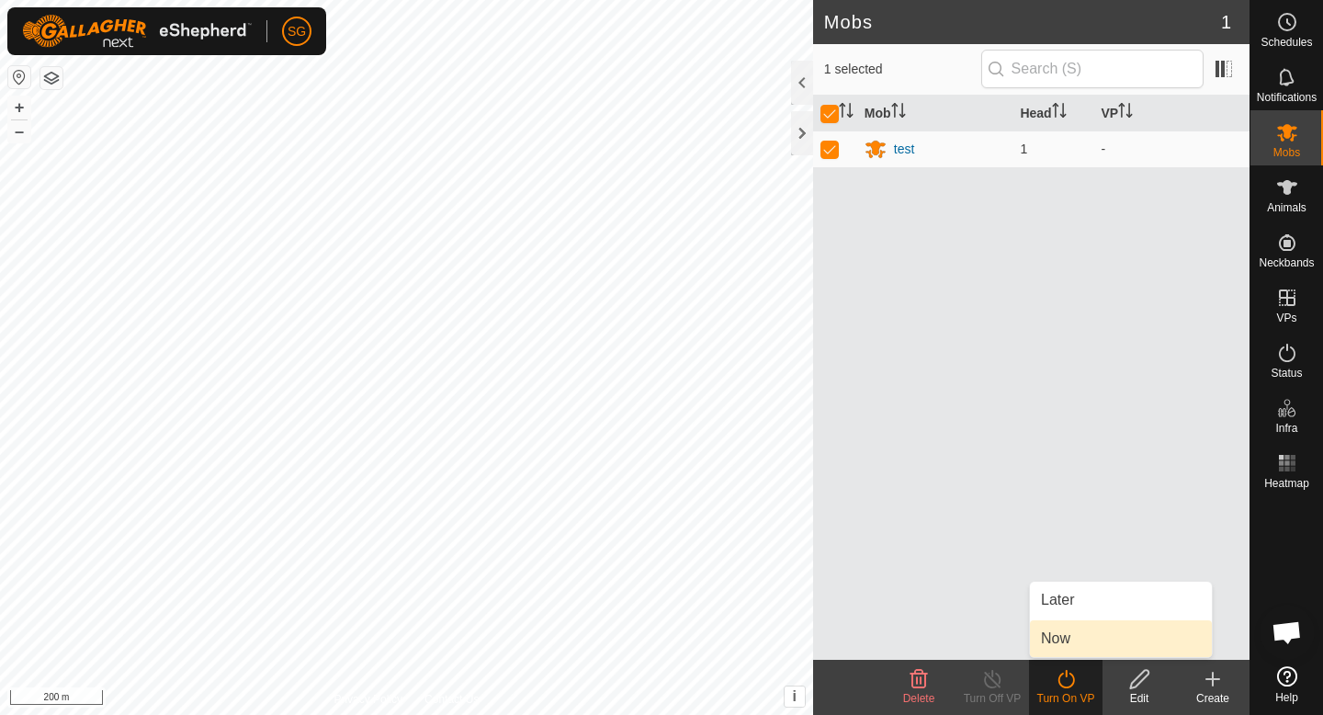
click at [1071, 629] on link "Now" at bounding box center [1121, 638] width 182 height 37
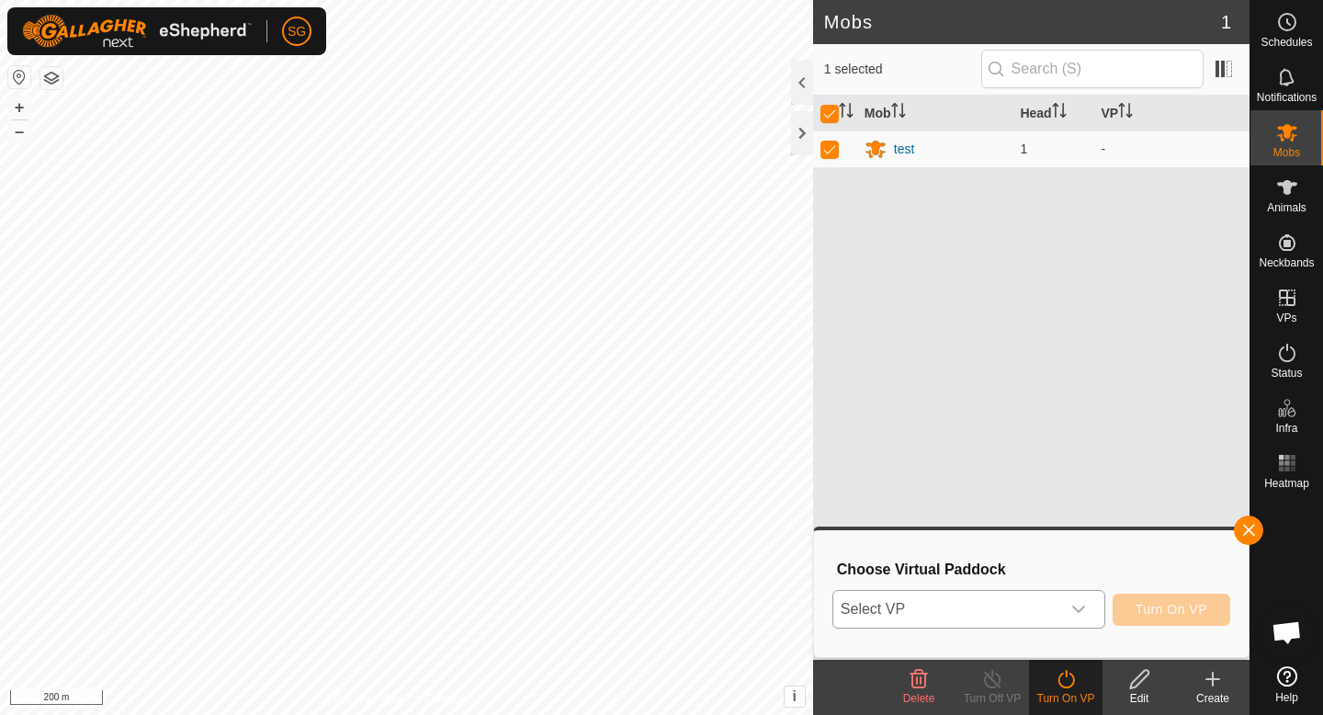
click at [1042, 603] on span "Select VP" at bounding box center [946, 609] width 227 height 37
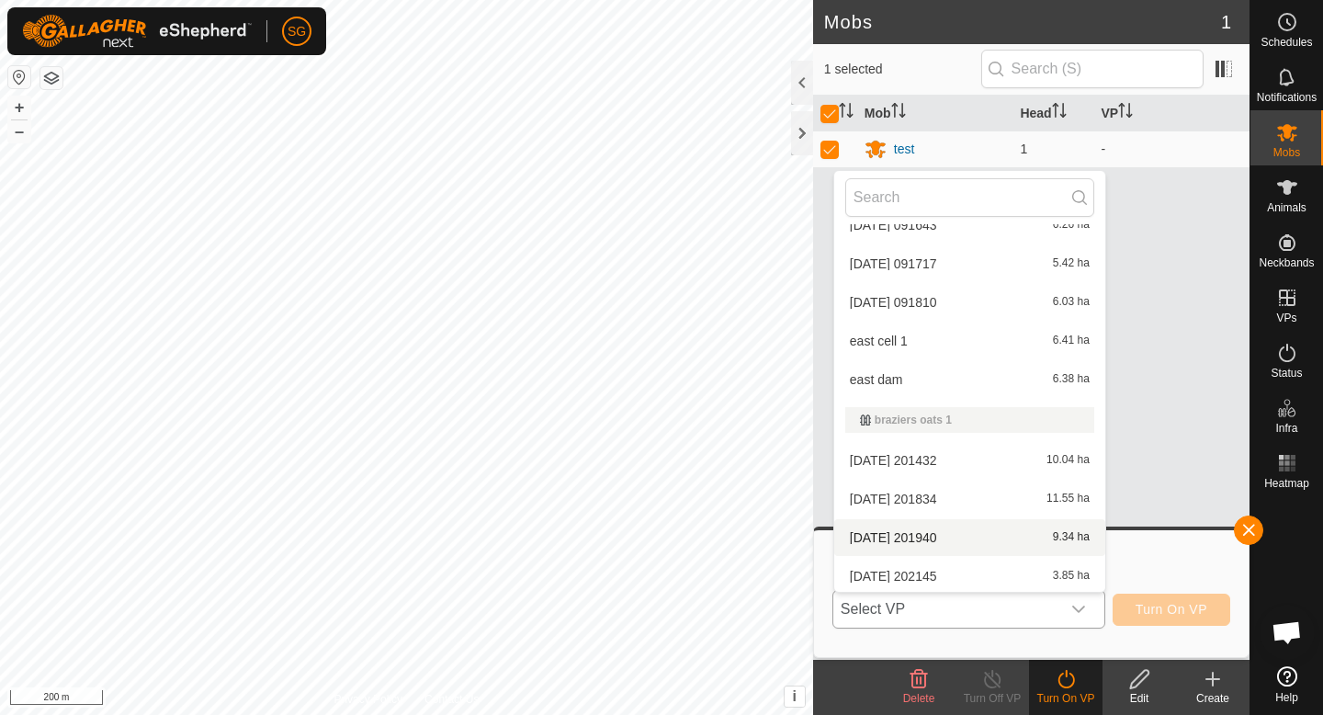
scroll to position [901, 0]
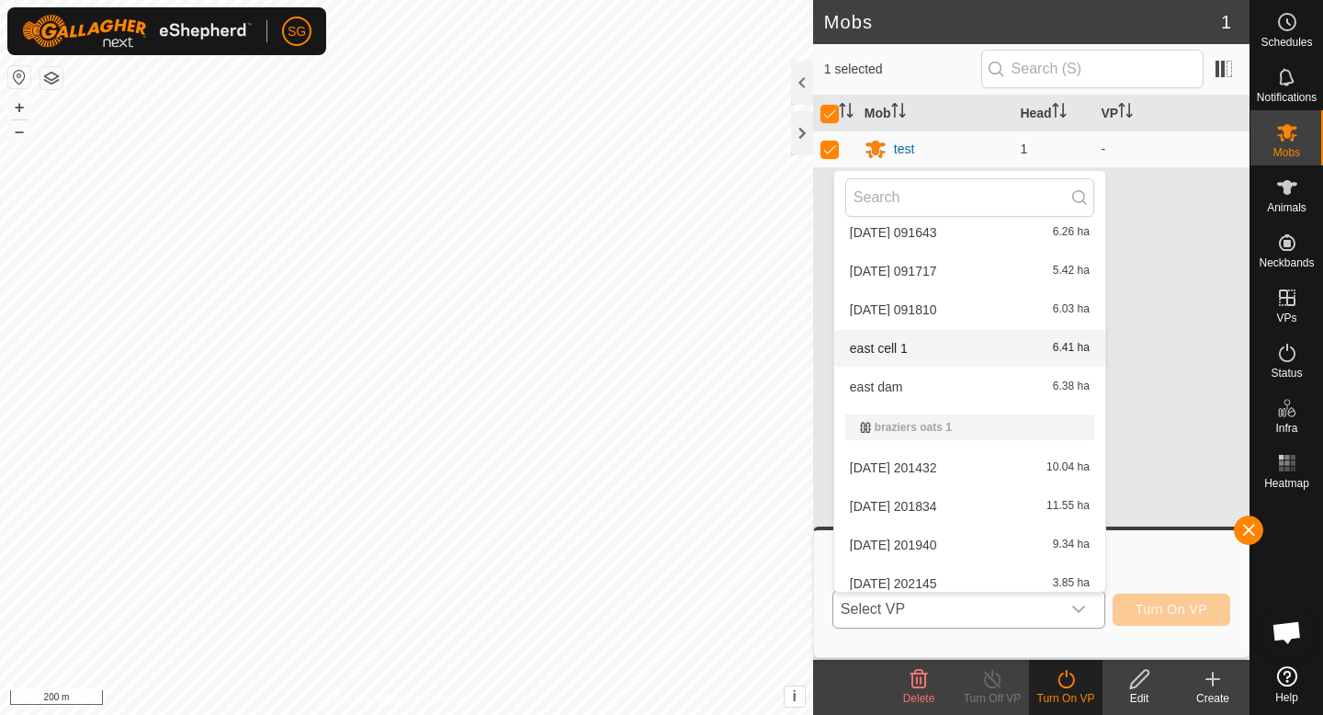
click at [950, 355] on li "east cell 1 6.41 ha" at bounding box center [969, 348] width 271 height 37
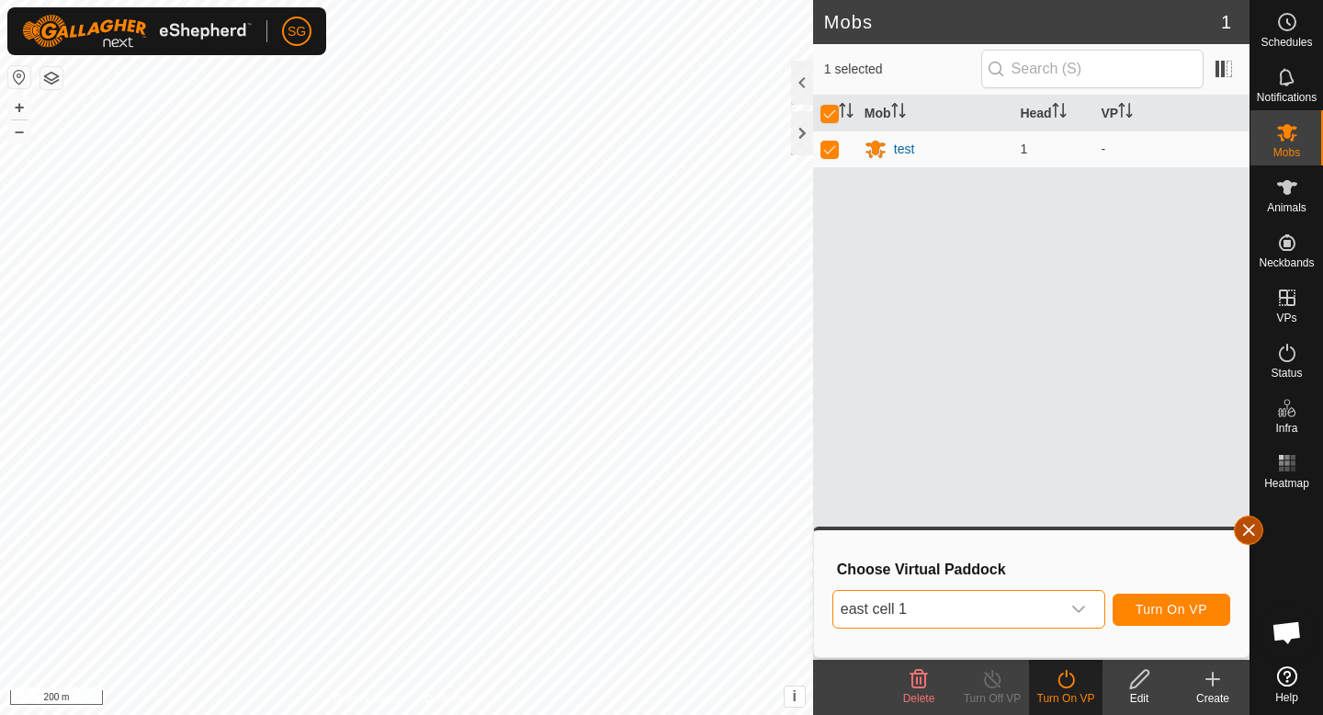
click at [1246, 522] on button "button" at bounding box center [1248, 529] width 29 height 29
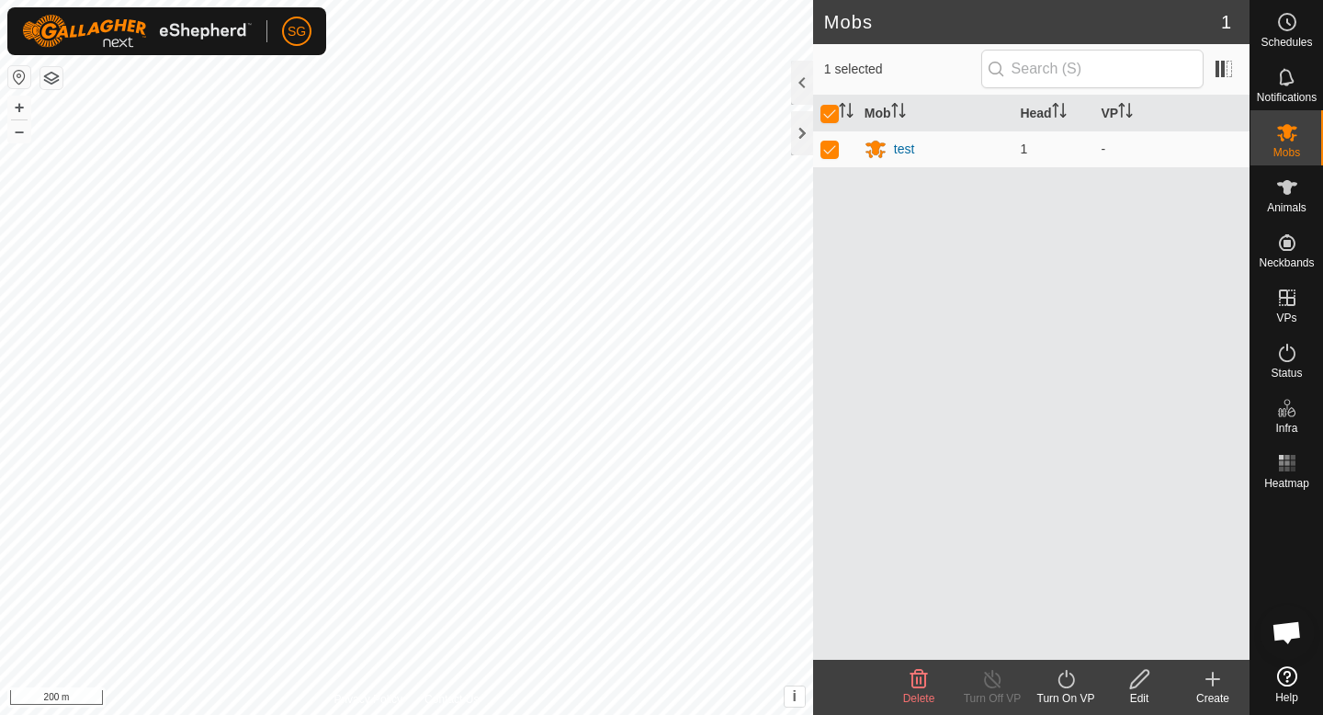
click at [1233, 371] on div "Mob Head VP test 1 -" at bounding box center [1031, 378] width 436 height 564
click at [1274, 373] on span "Status" at bounding box center [1286, 373] width 31 height 11
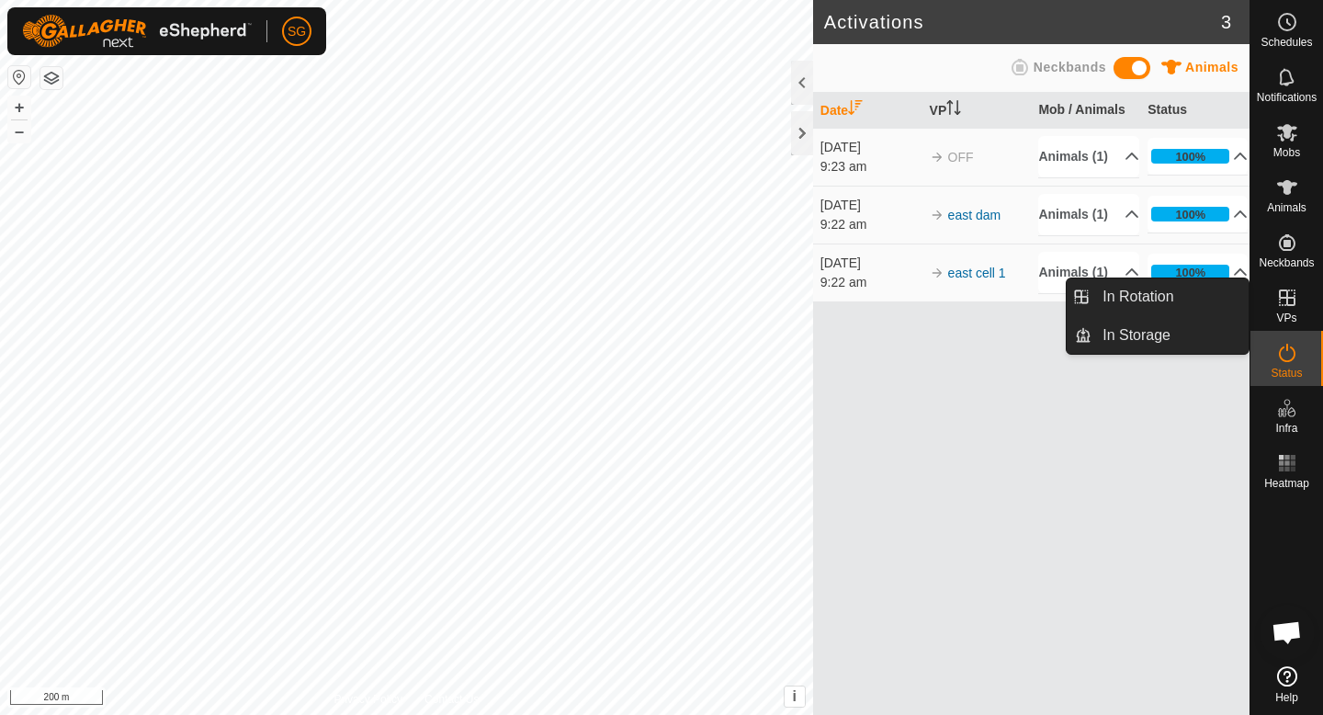
click at [1285, 291] on icon at bounding box center [1287, 297] width 17 height 17
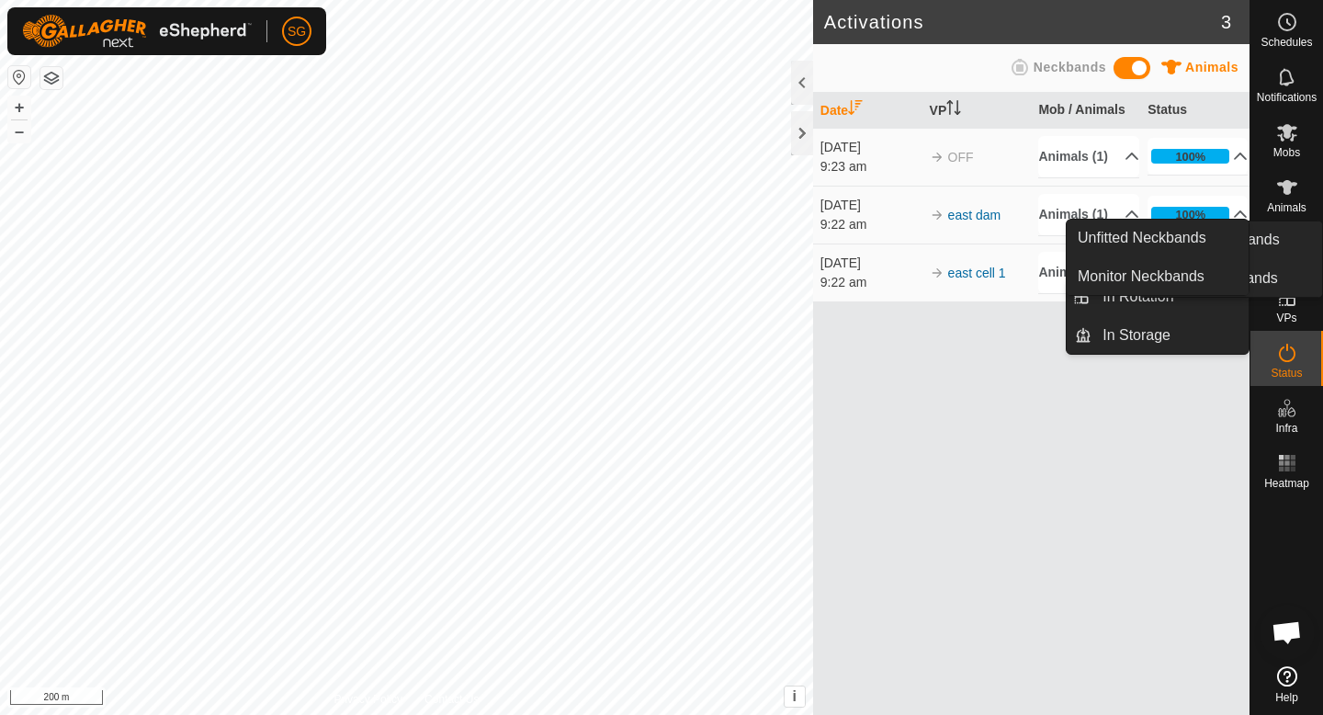
click at [1295, 257] on span "Neckbands" at bounding box center [1286, 262] width 55 height 11
